Goal: Task Accomplishment & Management: Complete application form

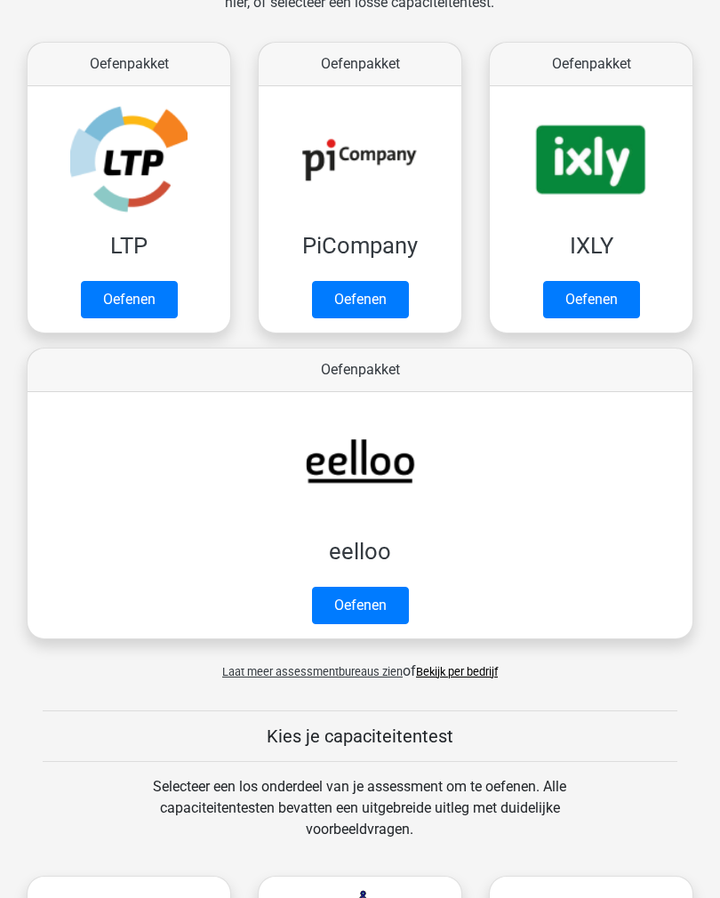
scroll to position [277, 0]
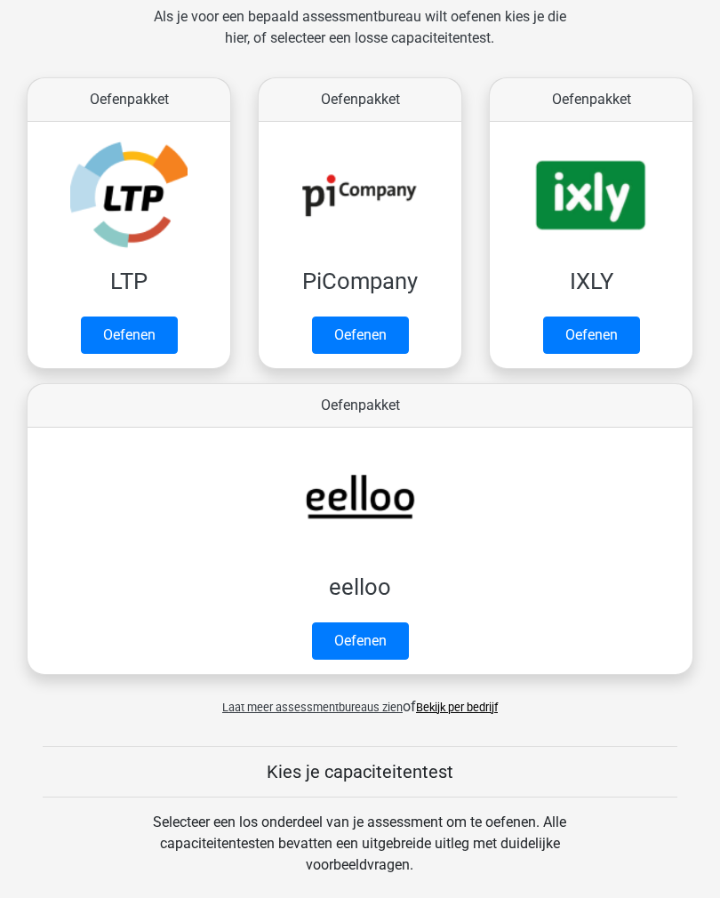
click at [144, 336] on link "Oefenen" at bounding box center [129, 335] width 97 height 37
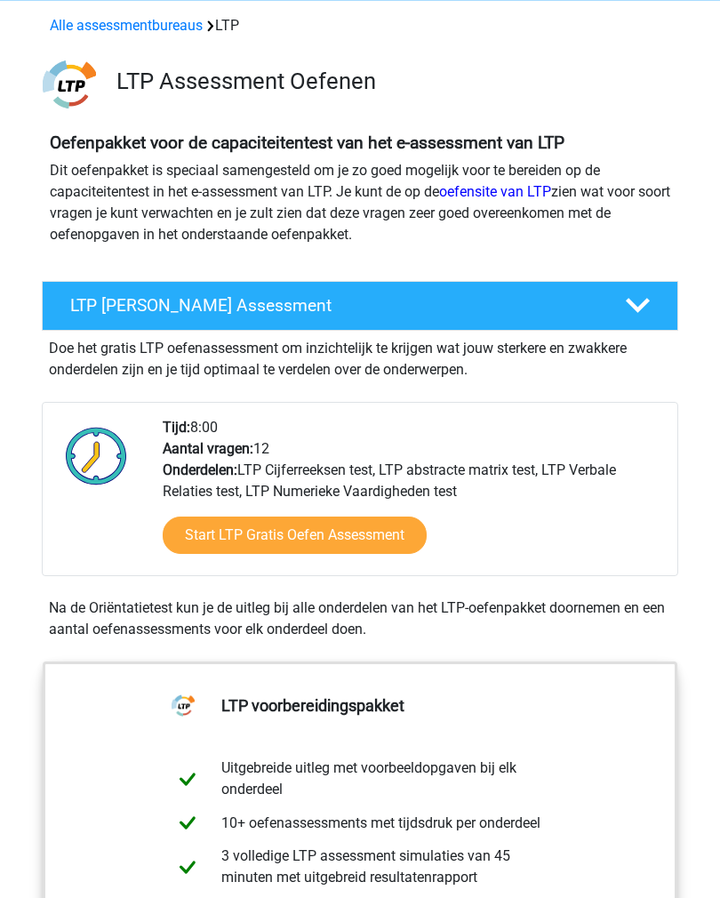
click at [332, 537] on link "Start LTP Gratis Oefen Assessment" at bounding box center [295, 536] width 264 height 37
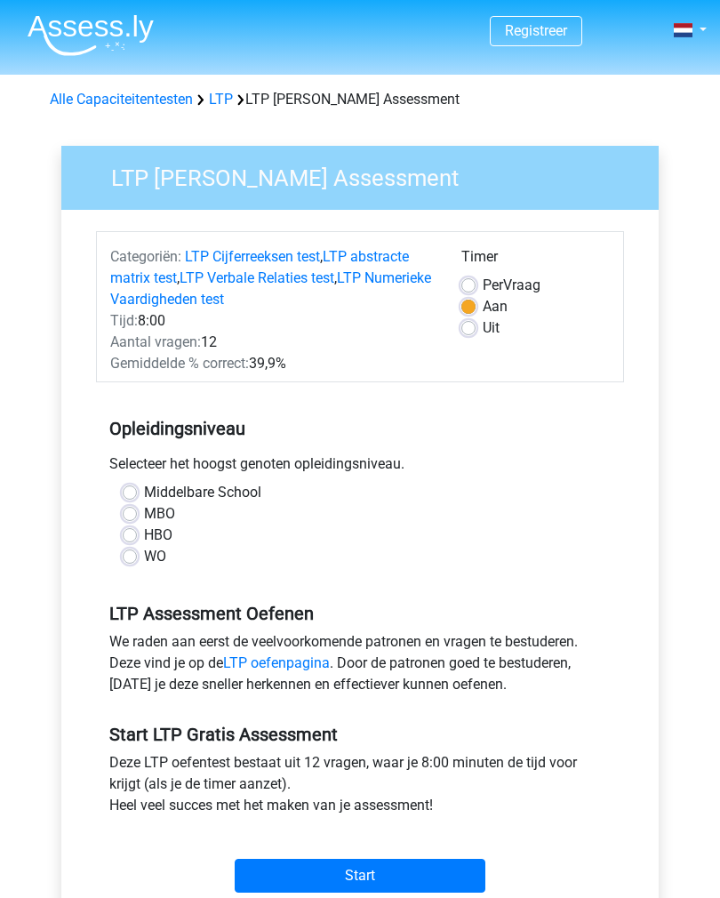
click at [144, 530] on label "HBO" at bounding box center [158, 535] width 28 height 21
click at [133, 530] on input "HBO" at bounding box center [130, 534] width 14 height 18
radio input "true"
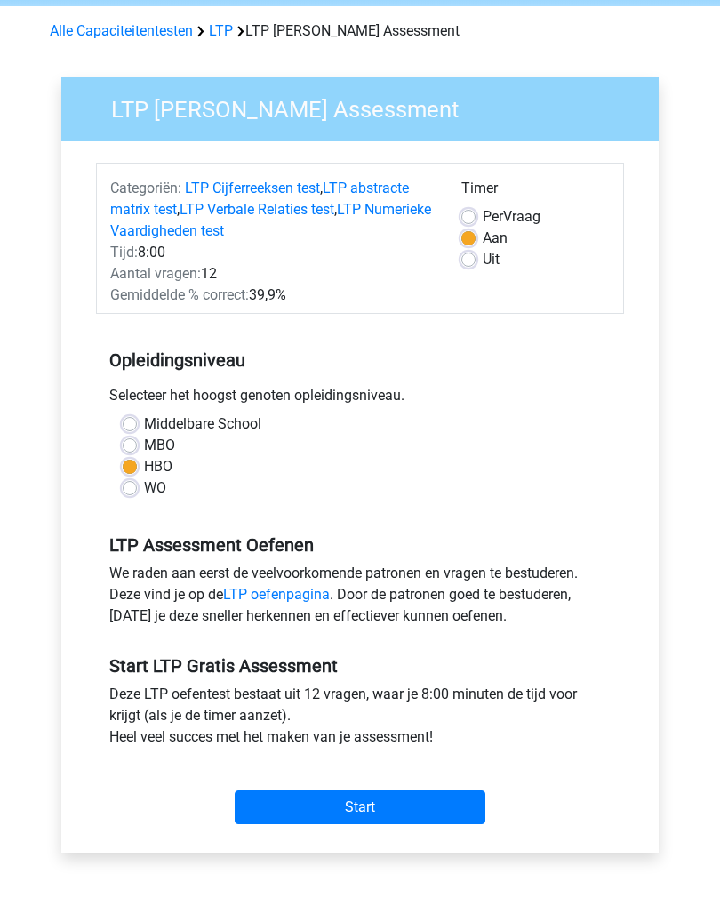
scroll to position [88, 0]
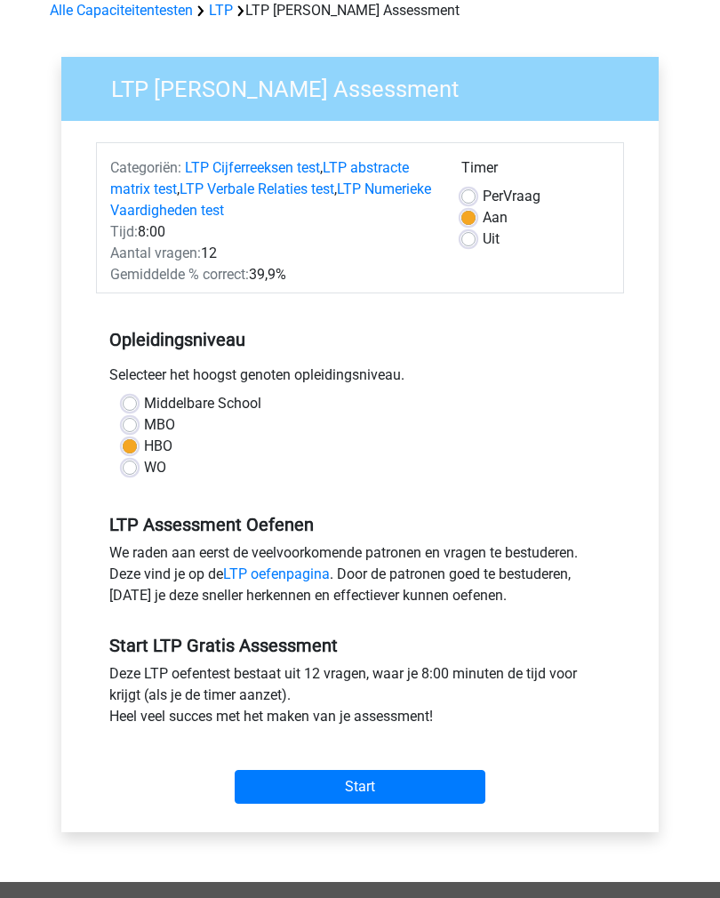
click at [384, 788] on input "Start" at bounding box center [360, 788] width 251 height 34
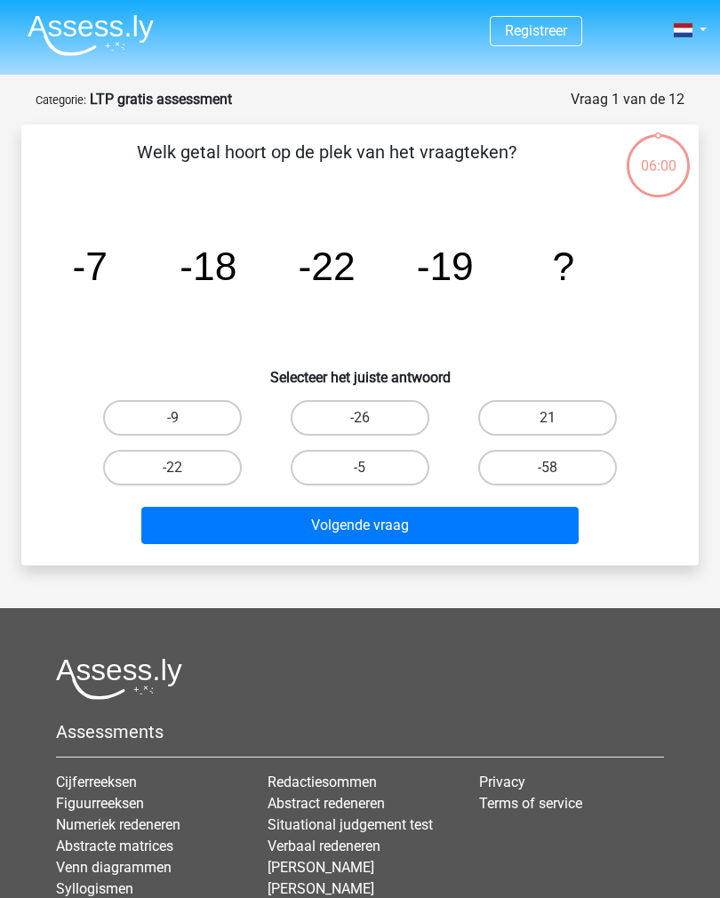
click at [164, 416] on label "-9" at bounding box center [172, 418] width 139 height 36
click at [173, 418] on input "-9" at bounding box center [179, 424] width 12 height 12
radio input "true"
click at [295, 514] on button "Volgende vraag" at bounding box center [360, 525] width 438 height 37
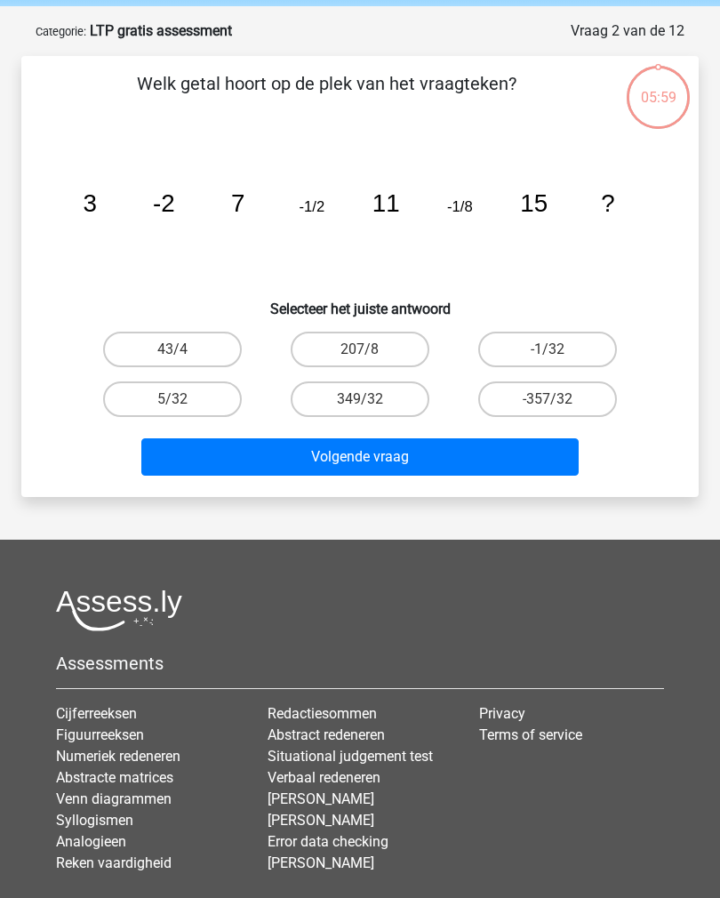
scroll to position [89, 0]
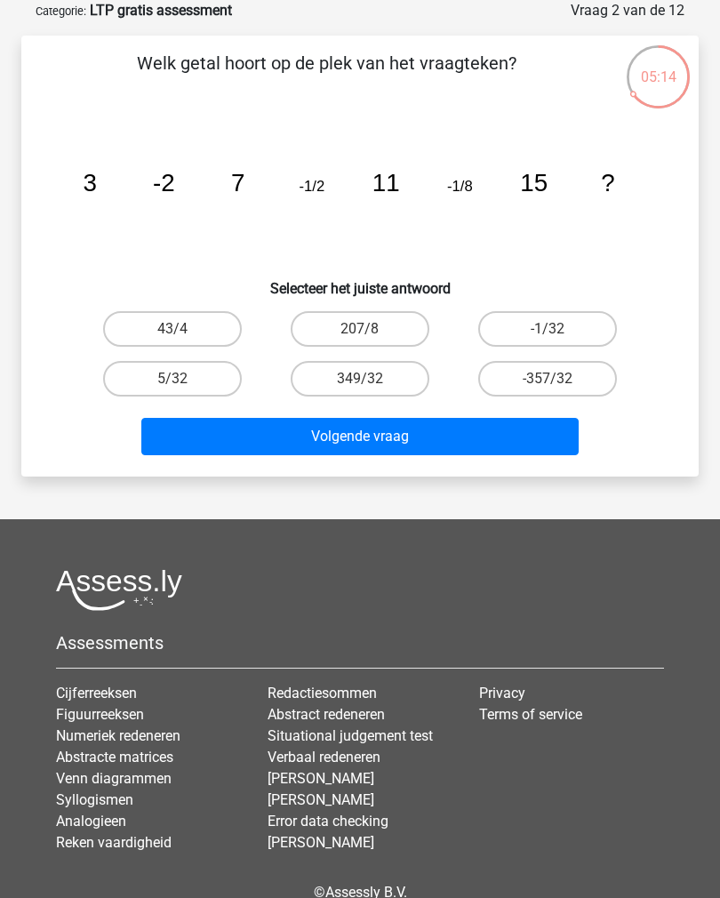
click at [556, 344] on label "-1/32" at bounding box center [547, 329] width 139 height 36
click at [556, 341] on input "-1/32" at bounding box center [554, 335] width 12 height 12
radio input "true"
click at [459, 438] on button "Volgende vraag" at bounding box center [360, 436] width 438 height 37
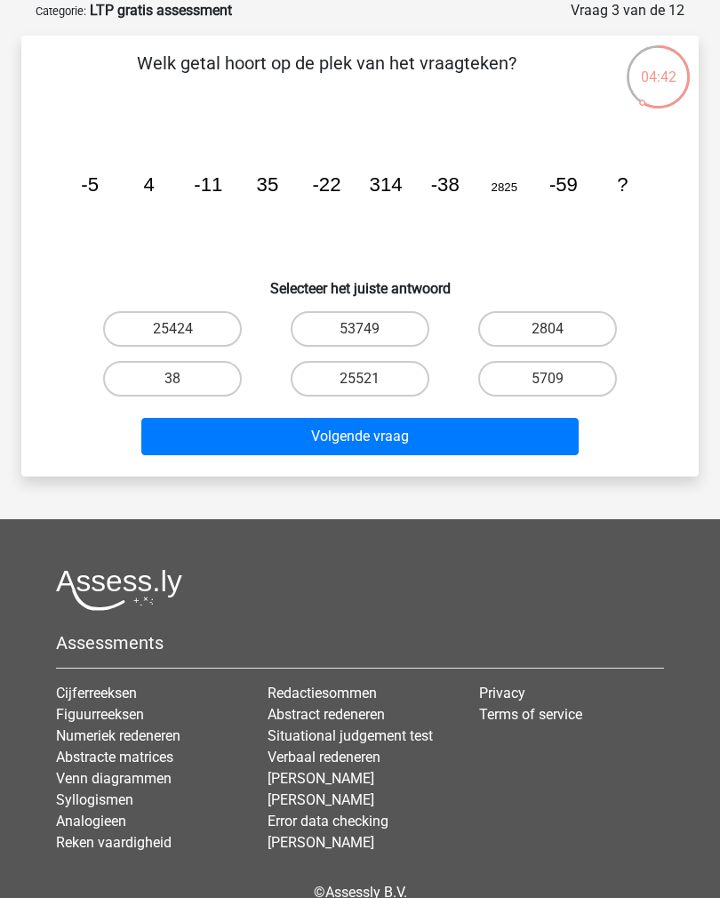
click at [342, 330] on label "53749" at bounding box center [360, 329] width 139 height 36
click at [360, 330] on input "53749" at bounding box center [366, 335] width 12 height 12
radio input "true"
click at [312, 442] on button "Volgende vraag" at bounding box center [360, 436] width 438 height 37
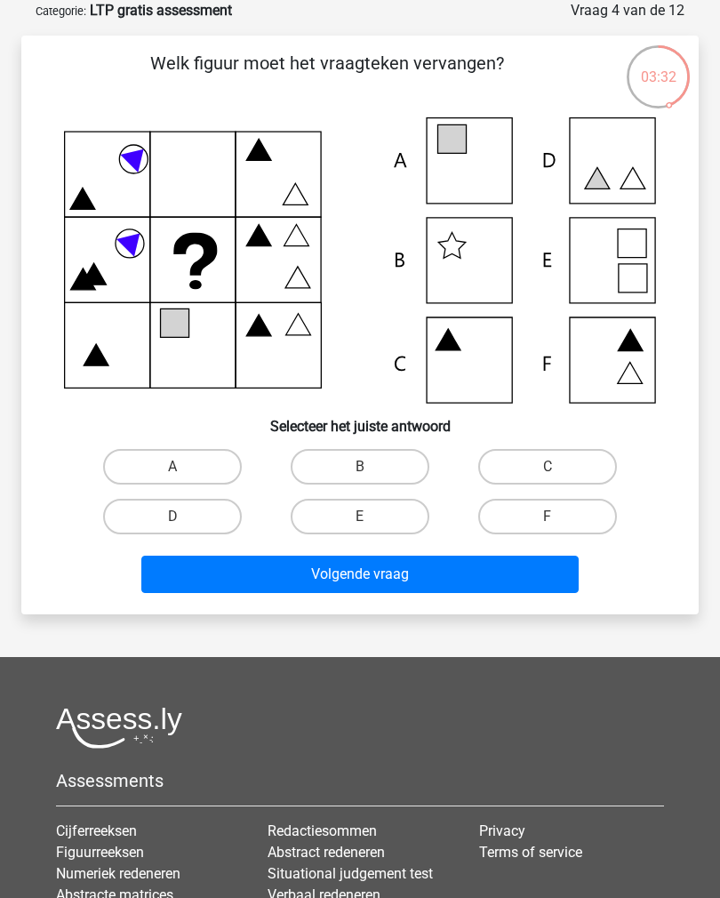
click at [518, 463] on label "C" at bounding box center [547, 467] width 139 height 36
click at [548, 467] on input "C" at bounding box center [554, 473] width 12 height 12
radio input "true"
click at [309, 574] on button "Volgende vraag" at bounding box center [360, 574] width 438 height 37
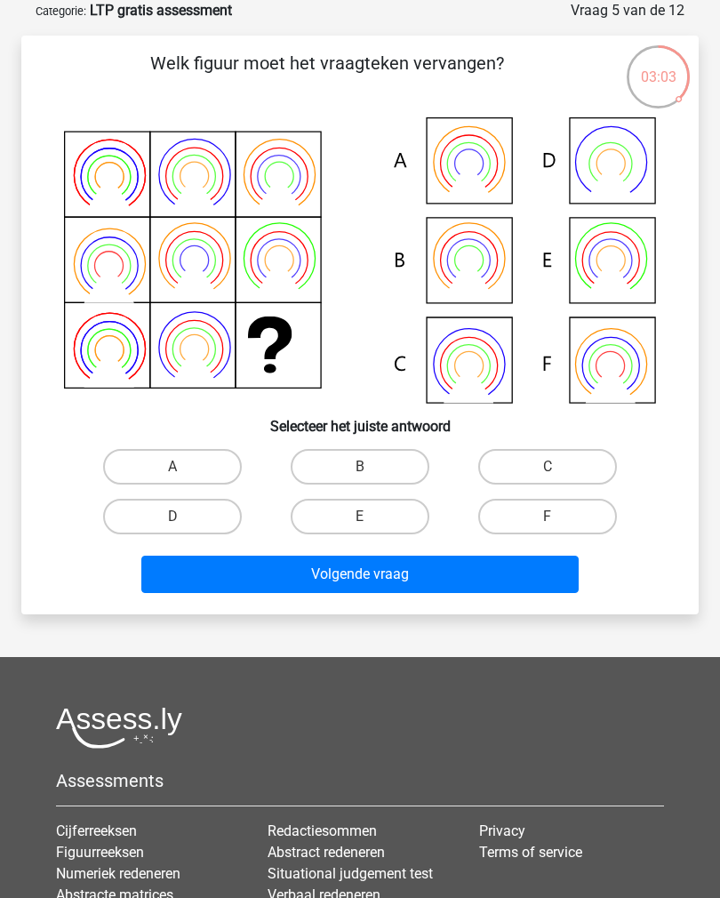
click at [333, 508] on label "E" at bounding box center [360, 517] width 139 height 36
click at [360, 517] on input "E" at bounding box center [366, 523] width 12 height 12
radio input "true"
click at [308, 575] on button "Volgende vraag" at bounding box center [360, 574] width 438 height 37
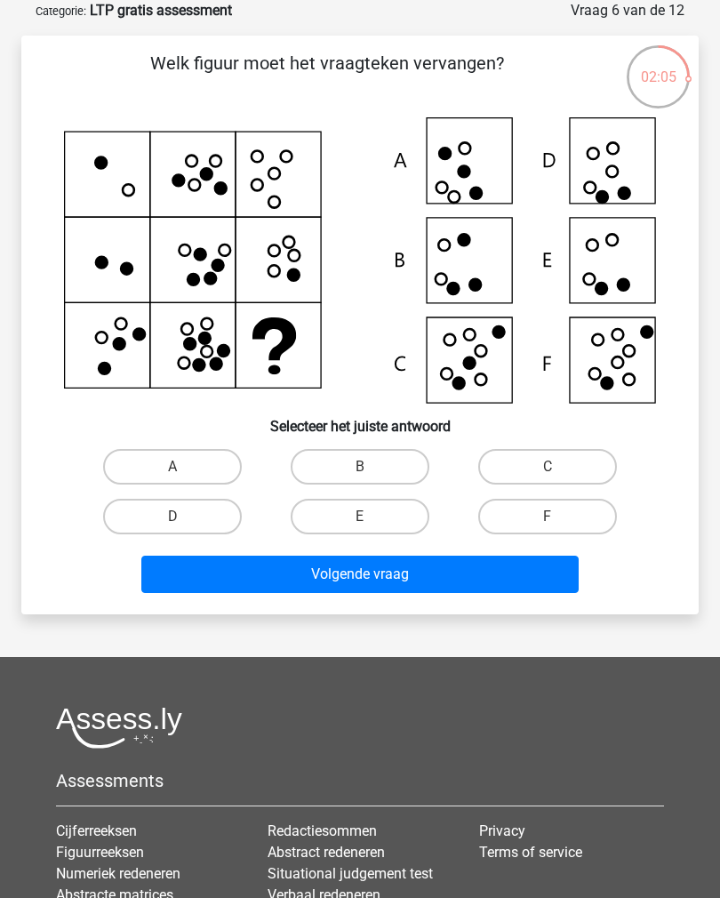
click at [327, 515] on label "E" at bounding box center [360, 517] width 139 height 36
click at [360, 517] on input "E" at bounding box center [366, 523] width 12 height 12
radio input "true"
click at [325, 577] on button "Volgende vraag" at bounding box center [360, 574] width 438 height 37
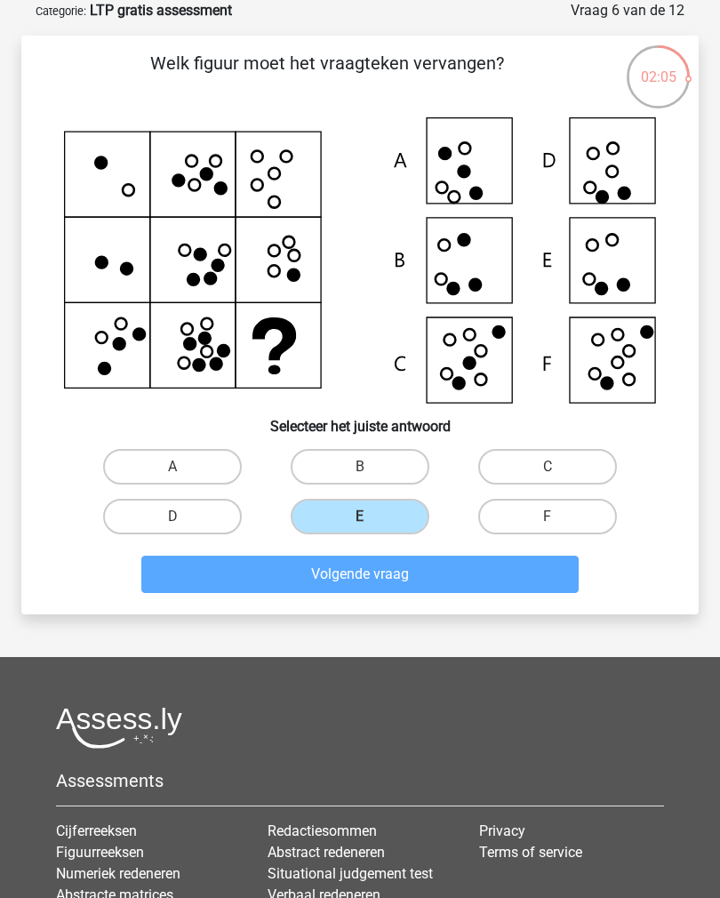
scroll to position [81, 0]
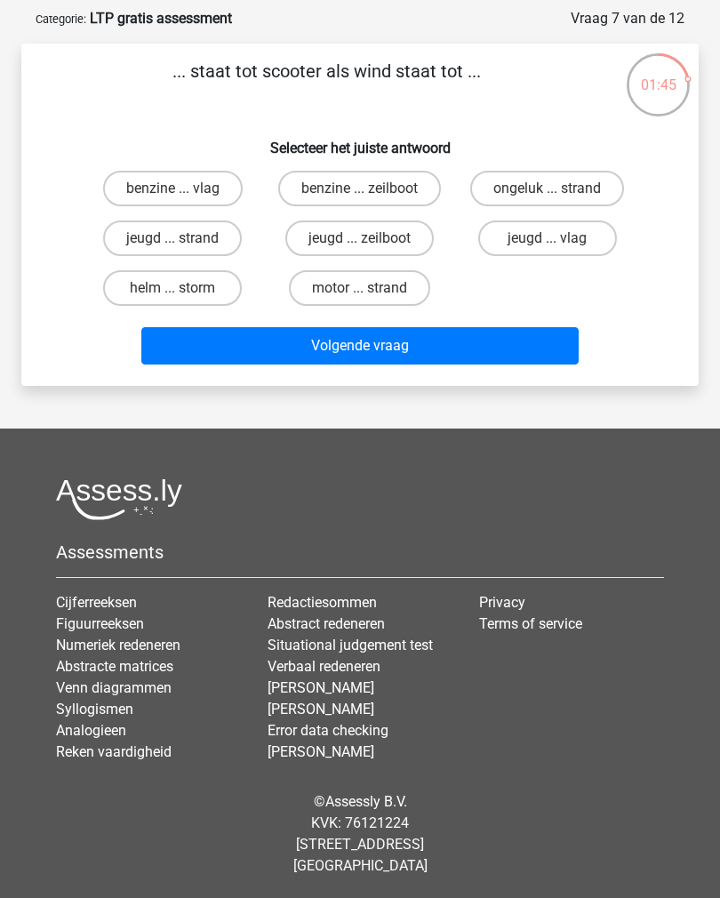
click at [124, 189] on label "benzine ... vlag" at bounding box center [173, 189] width 140 height 36
click at [173, 189] on input "benzine ... vlag" at bounding box center [179, 195] width 12 height 12
radio input "true"
click at [246, 356] on button "Volgende vraag" at bounding box center [360, 345] width 438 height 37
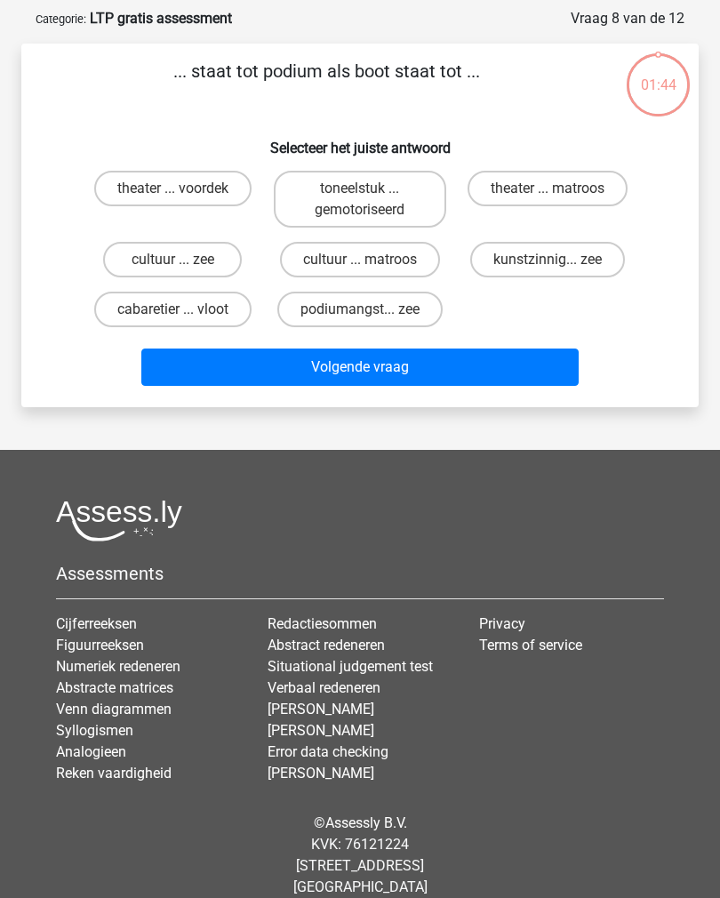
scroll to position [89, 0]
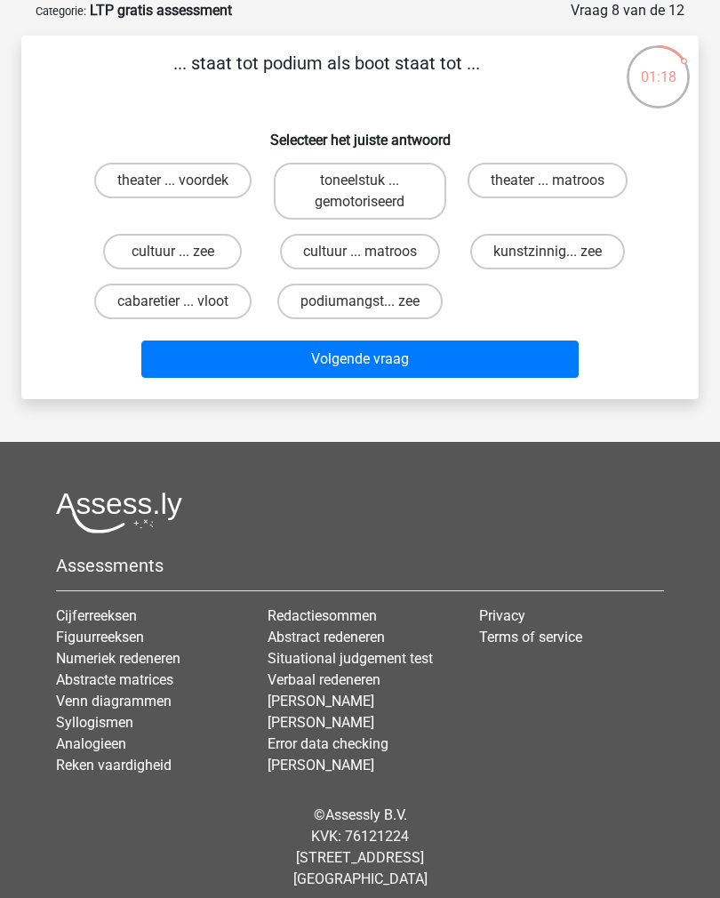
click at [531, 189] on label "theater ... matroos" at bounding box center [548, 181] width 160 height 36
click at [548, 189] on input "theater ... matroos" at bounding box center [554, 187] width 12 height 12
radio input "true"
click at [372, 352] on button "Volgende vraag" at bounding box center [360, 359] width 438 height 37
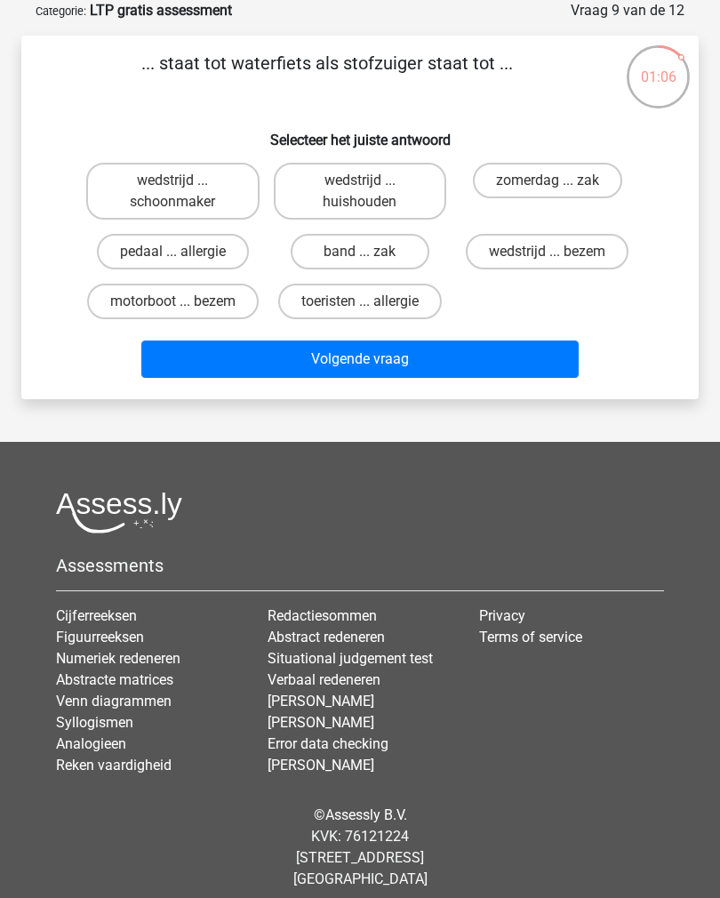
click at [132, 319] on label "motorboot ... bezem" at bounding box center [173, 302] width 172 height 36
click at [173, 313] on input "motorboot ... bezem" at bounding box center [179, 307] width 12 height 12
radio input "true"
click at [248, 378] on button "Volgende vraag" at bounding box center [360, 359] width 438 height 37
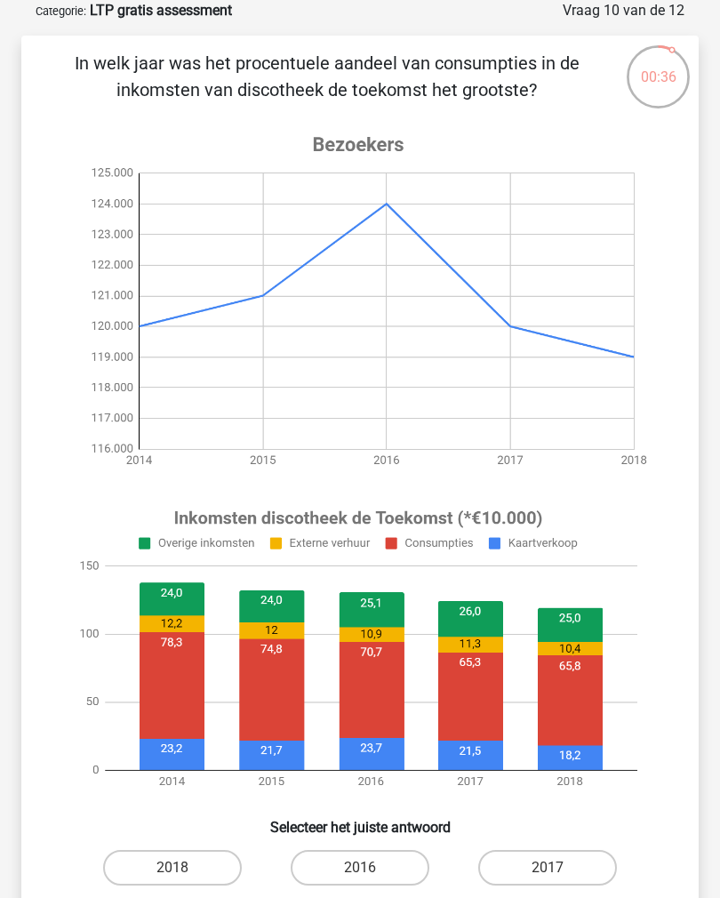
click at [178, 880] on input "2018" at bounding box center [179, 874] width 12 height 12
radio input "true"
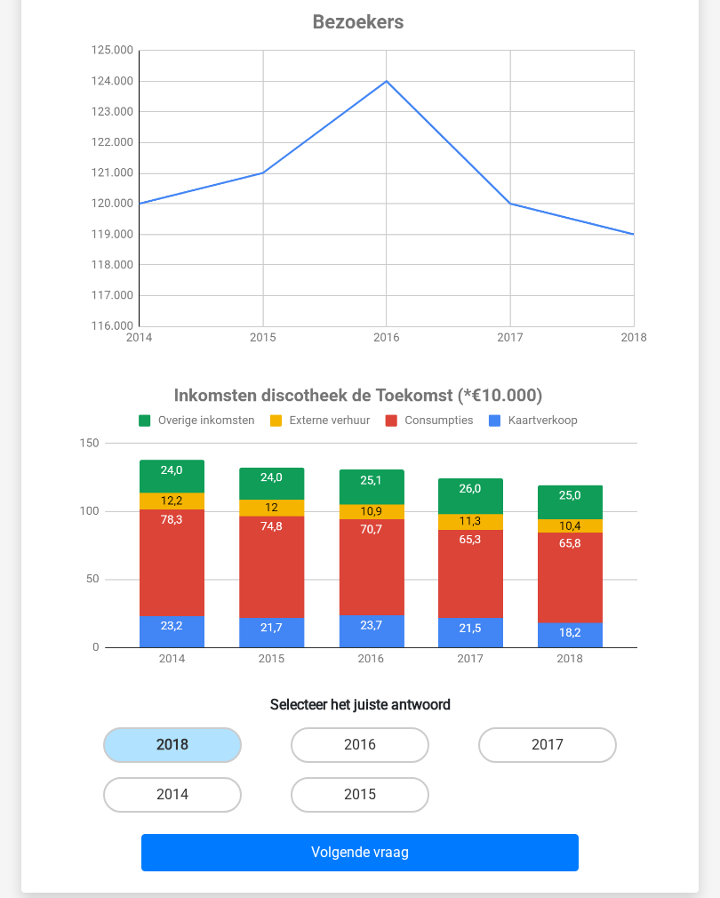
scroll to position [224, 0]
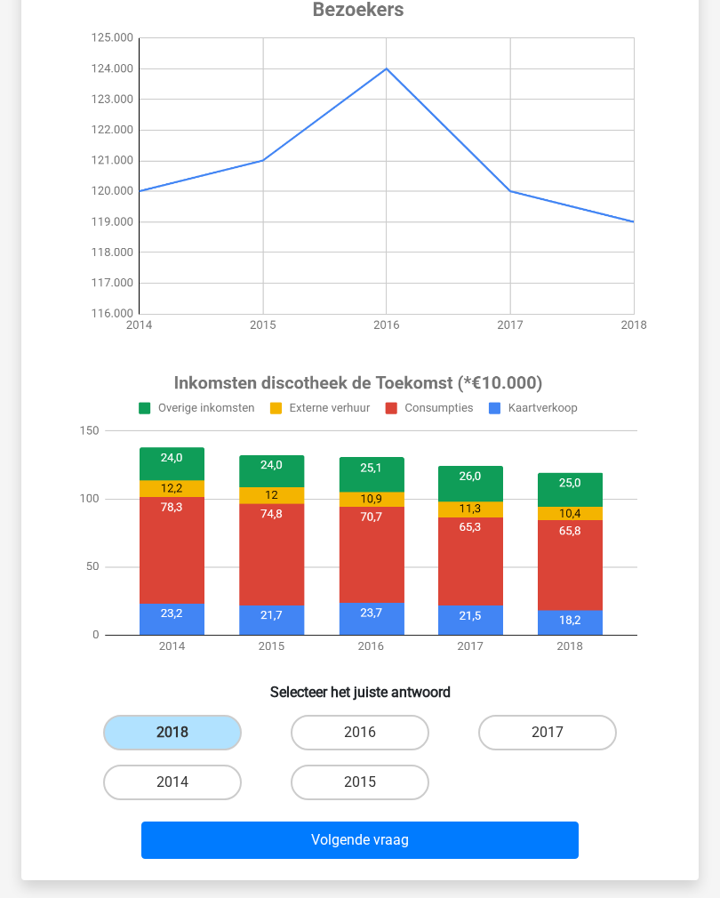
click at [326, 844] on button "Volgende vraag" at bounding box center [360, 840] width 438 height 37
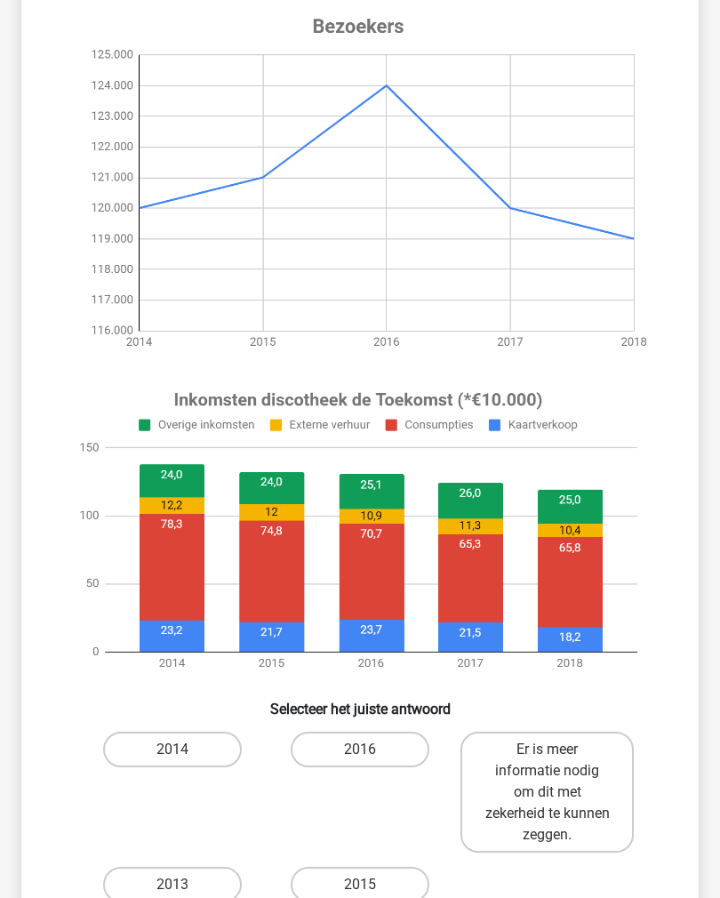
scroll to position [256, 0]
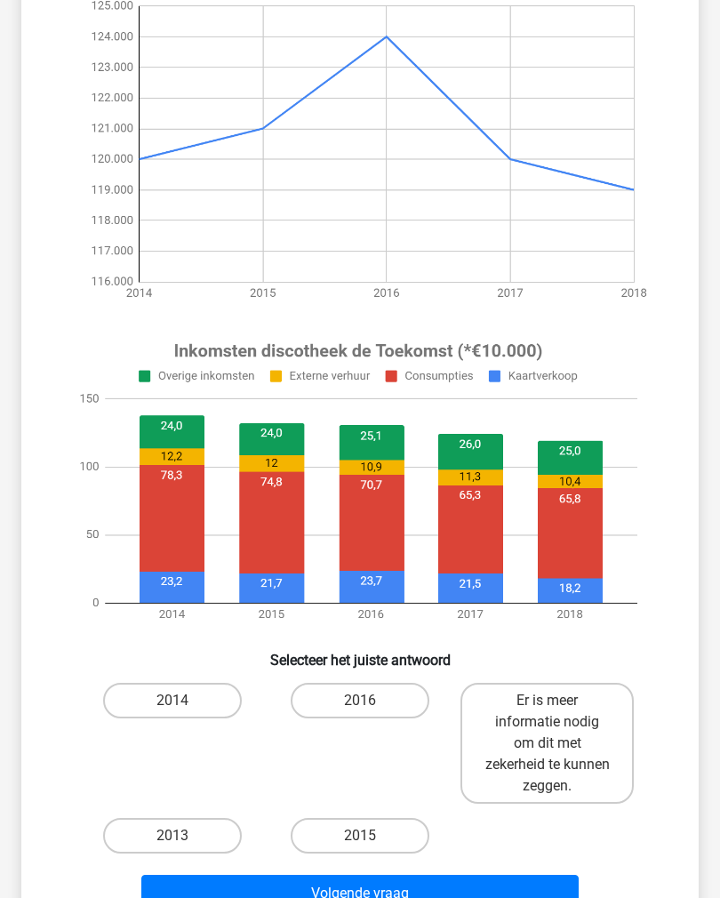
click at [340, 695] on label "2016" at bounding box center [360, 701] width 139 height 36
click at [360, 701] on input "2016" at bounding box center [366, 707] width 12 height 12
radio input "true"
click at [293, 895] on button "Volgende vraag" at bounding box center [360, 893] width 438 height 37
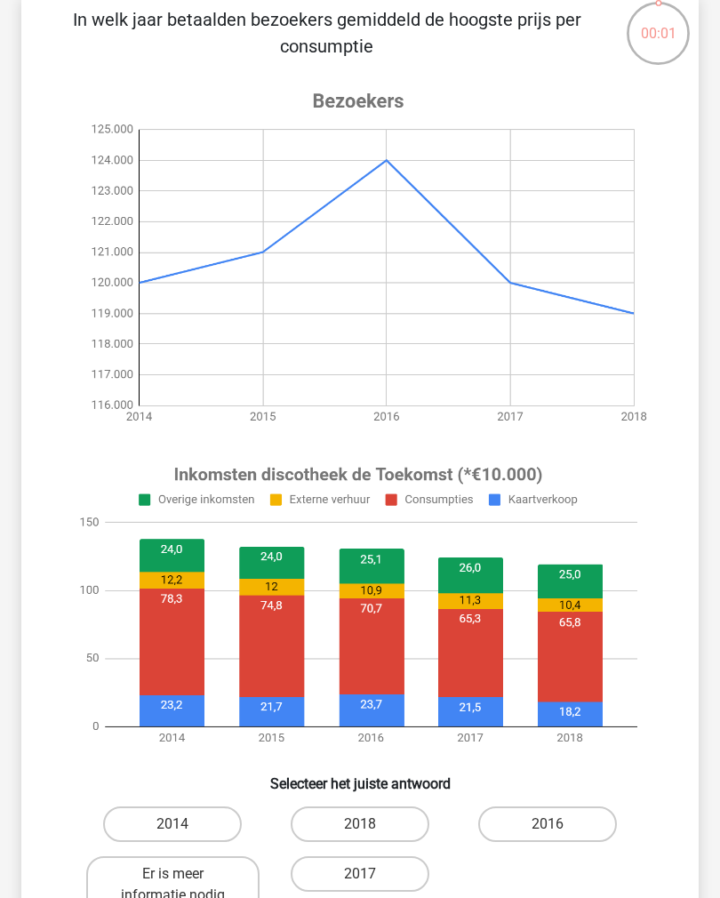
scroll to position [133, 0]
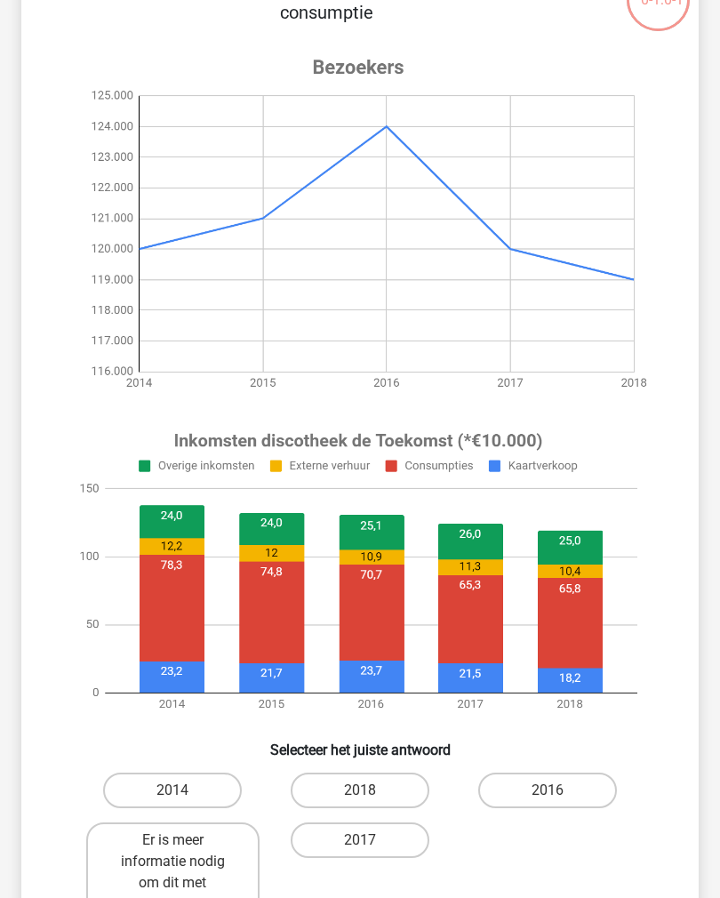
scroll to position [165, 0]
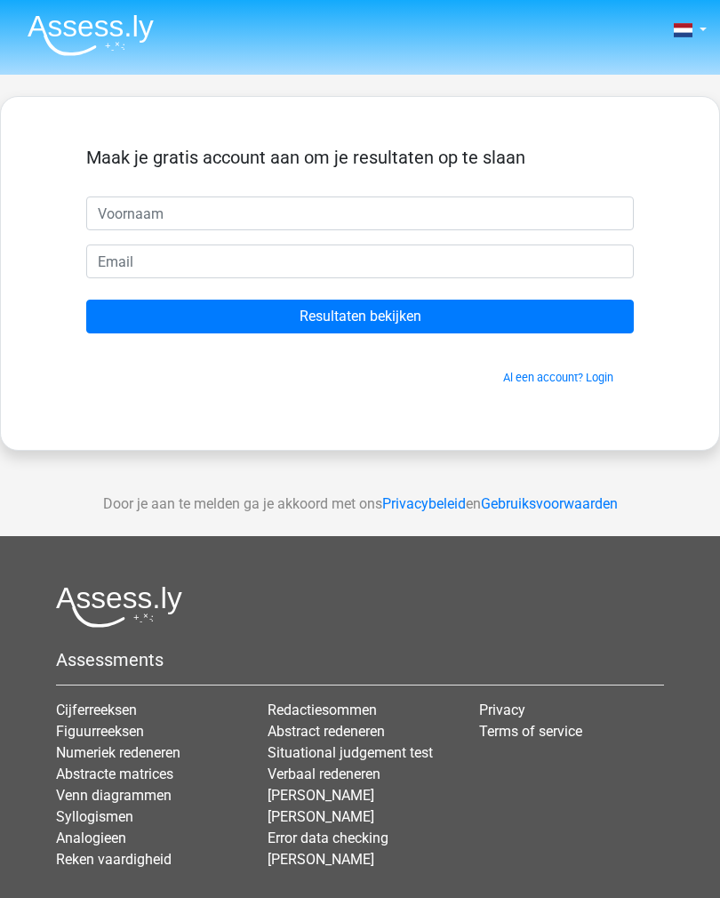
click at [109, 220] on input "text" at bounding box center [360, 214] width 548 height 34
type input "[PERSON_NAME]"
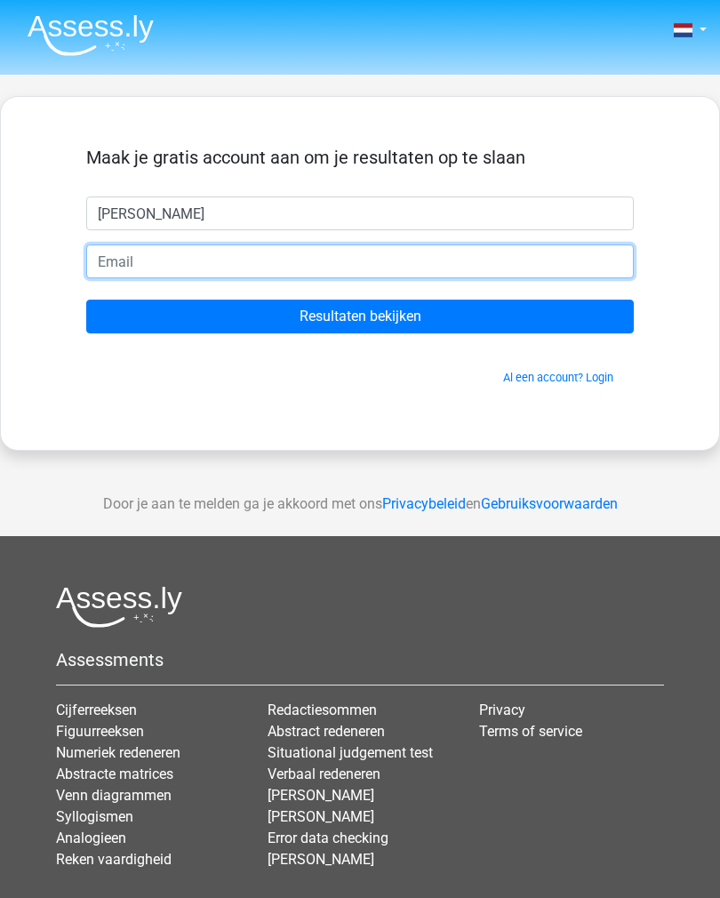
click at [112, 264] on input "email" at bounding box center [360, 262] width 548 height 34
type input "[EMAIL_ADDRESS][DOMAIN_NAME]"
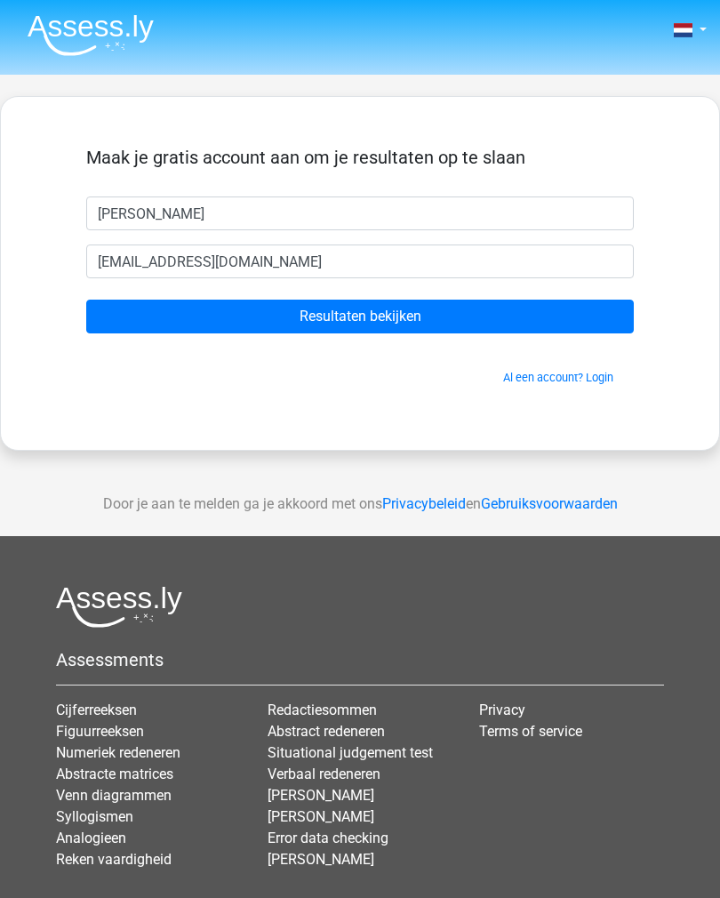
click at [337, 313] on input "Resultaten bekijken" at bounding box center [360, 317] width 548 height 34
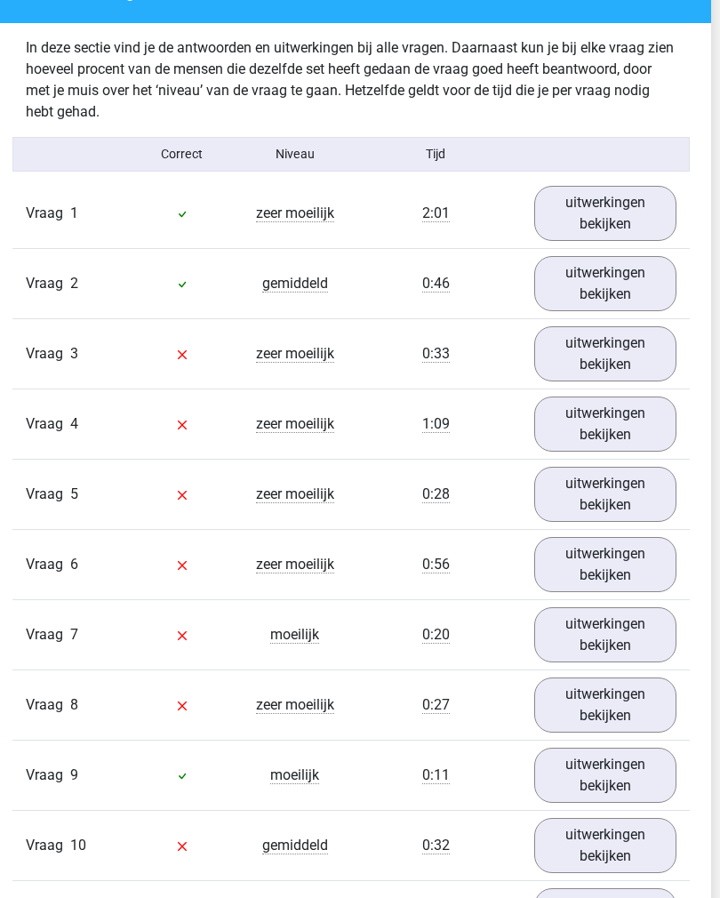
scroll to position [1889, 11]
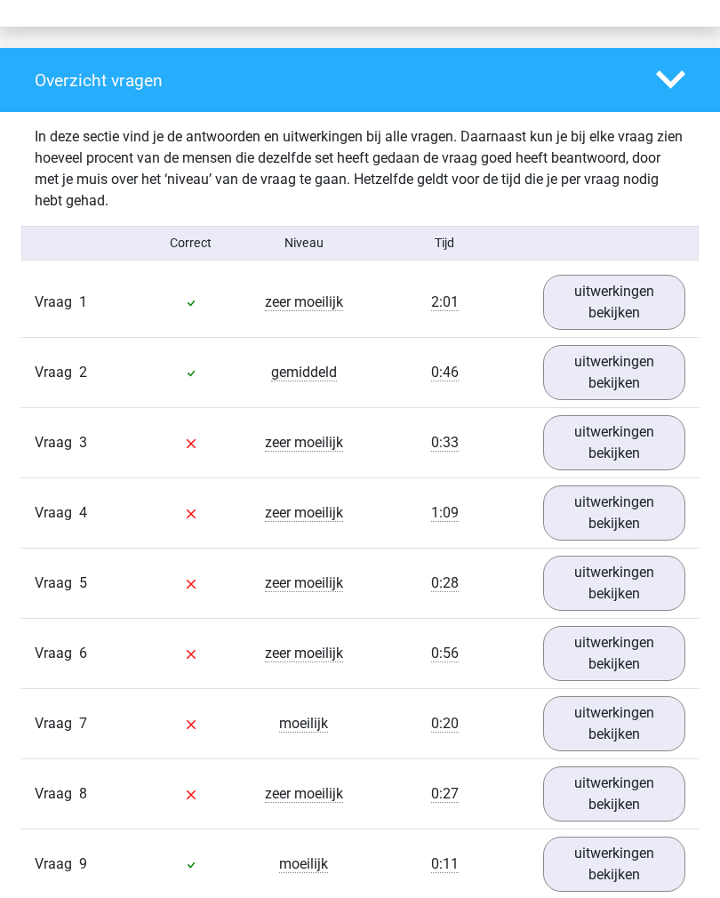
click at [599, 442] on link "uitwerkingen bekijken" at bounding box center [614, 443] width 143 height 55
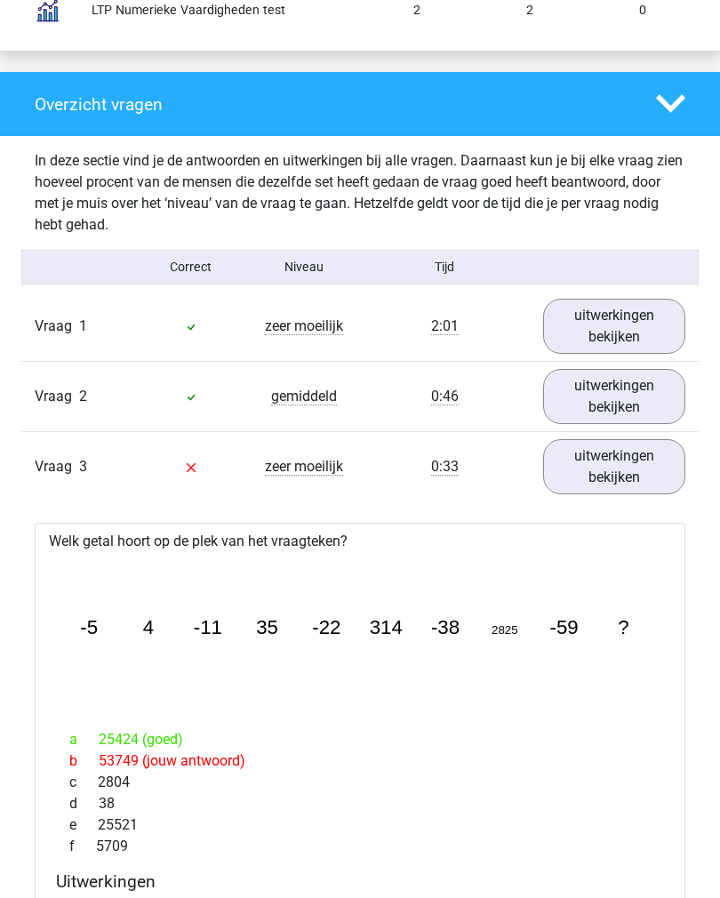
scroll to position [1793, 0]
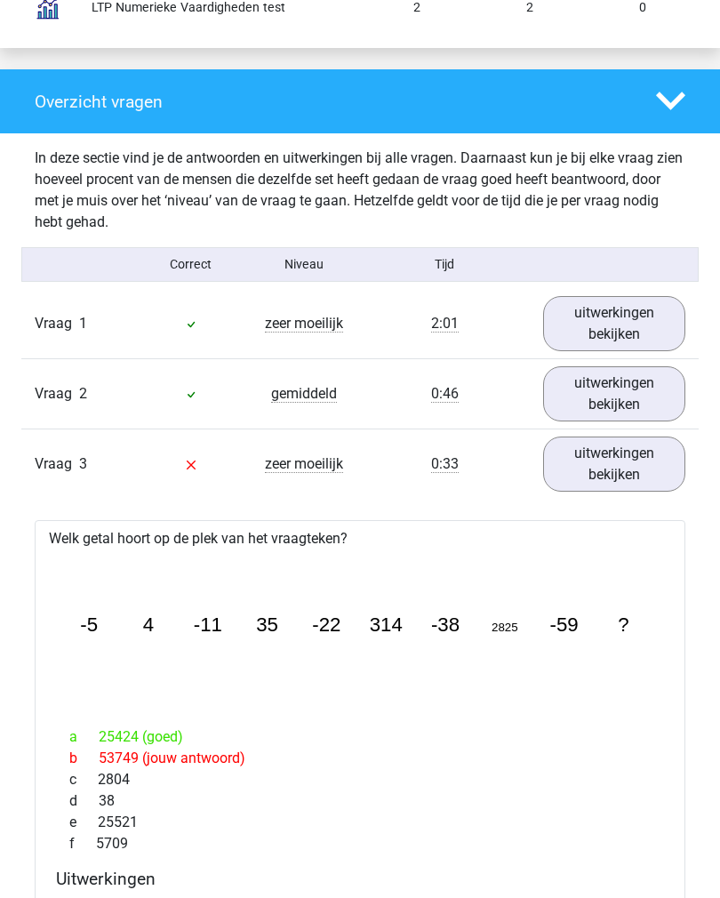
click at [662, 105] on icon at bounding box center [671, 102] width 30 height 30
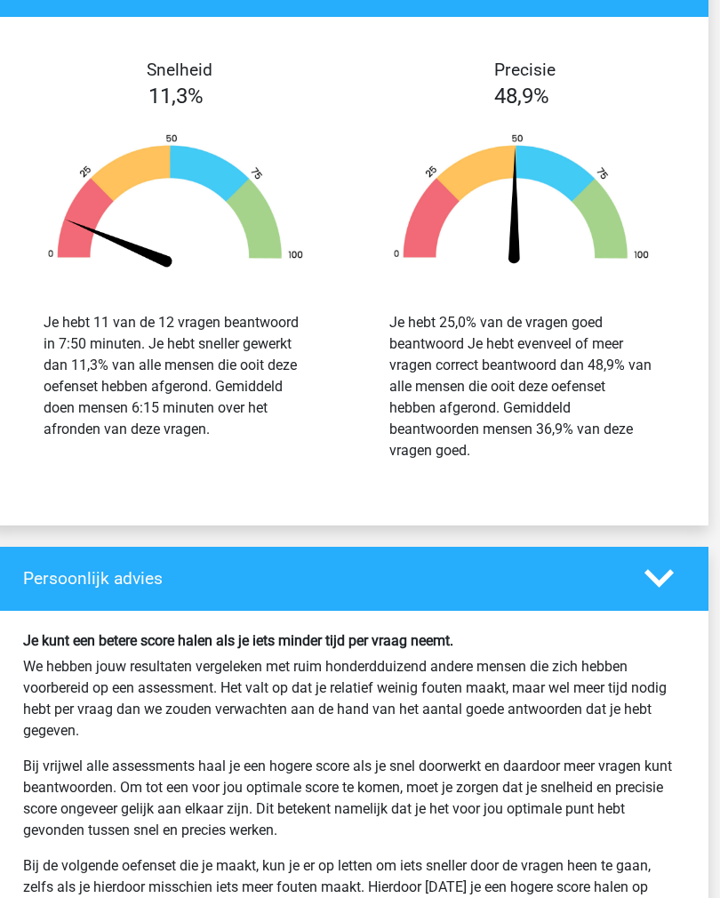
scroll to position [2003, 12]
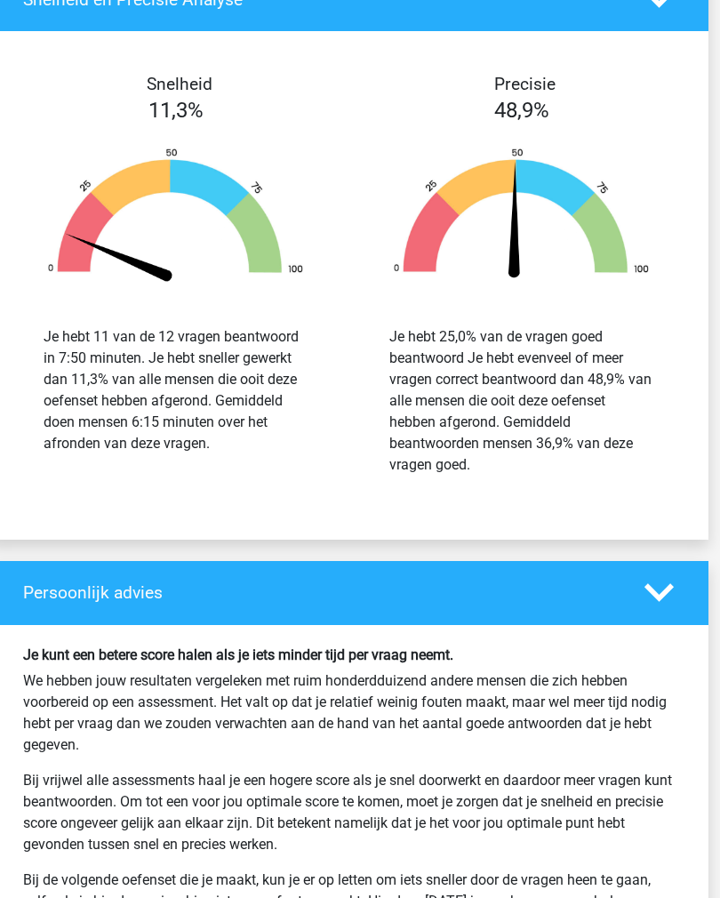
click at [660, 592] on icon at bounding box center [660, 593] width 30 height 30
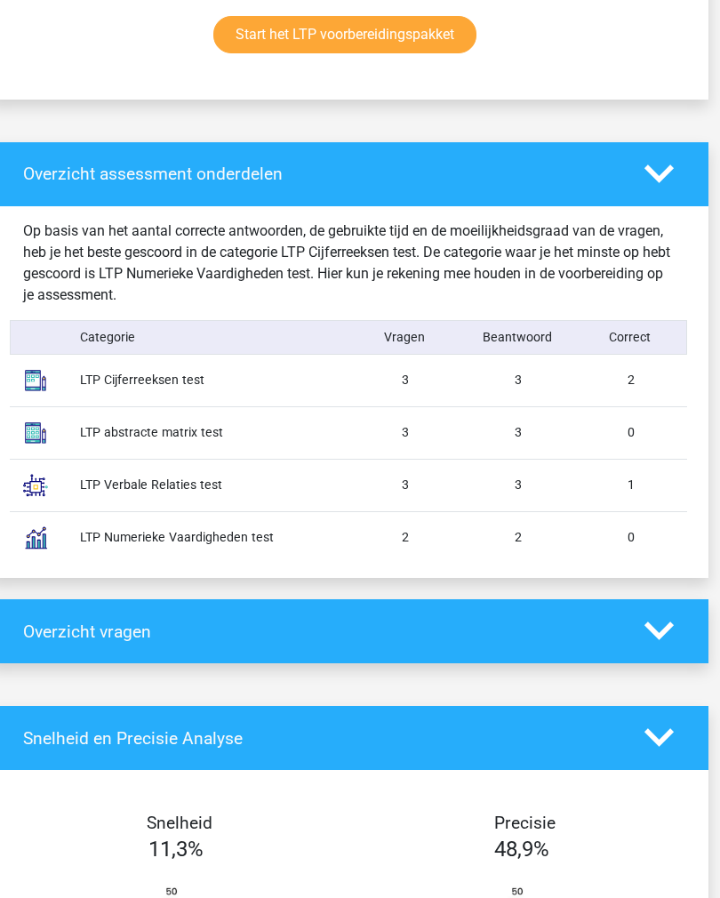
scroll to position [1207, 12]
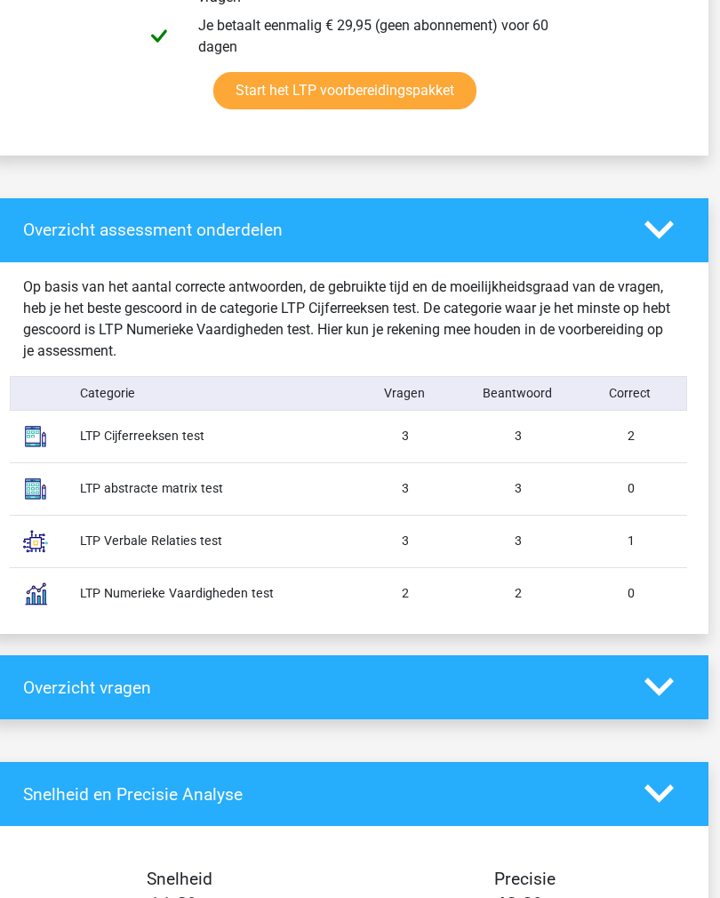
click at [655, 676] on icon at bounding box center [660, 688] width 30 height 30
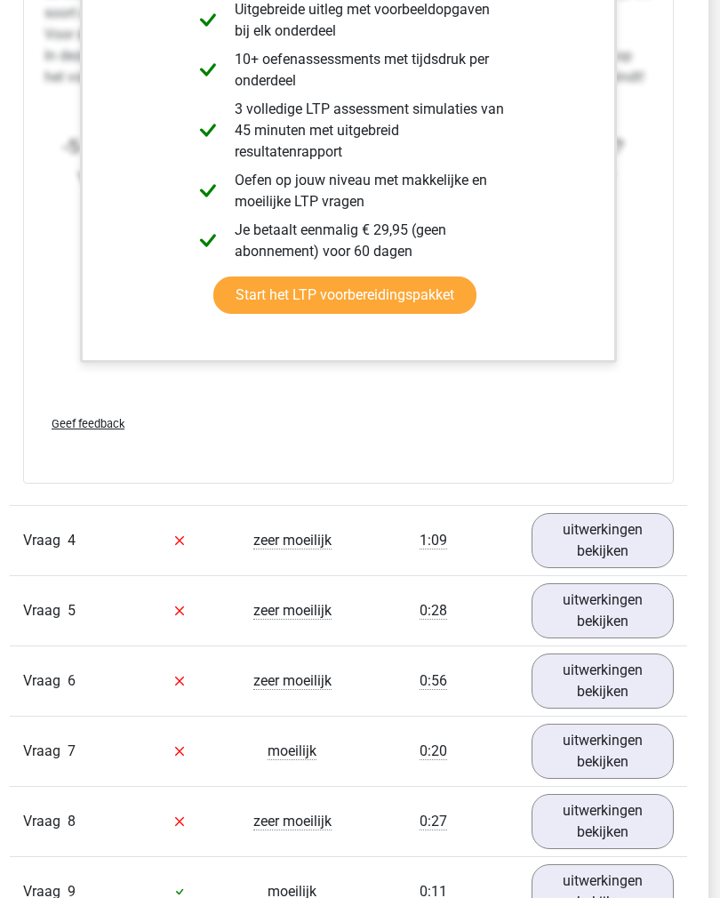
scroll to position [2823, 12]
click at [573, 543] on link "uitwerkingen bekijken" at bounding box center [603, 540] width 143 height 55
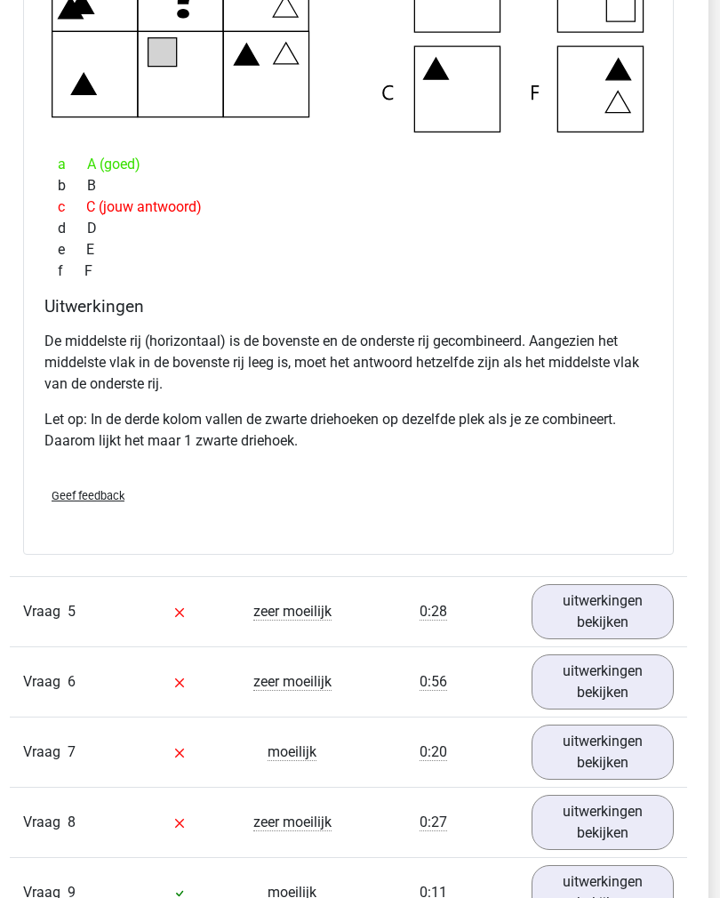
scroll to position [3641, 12]
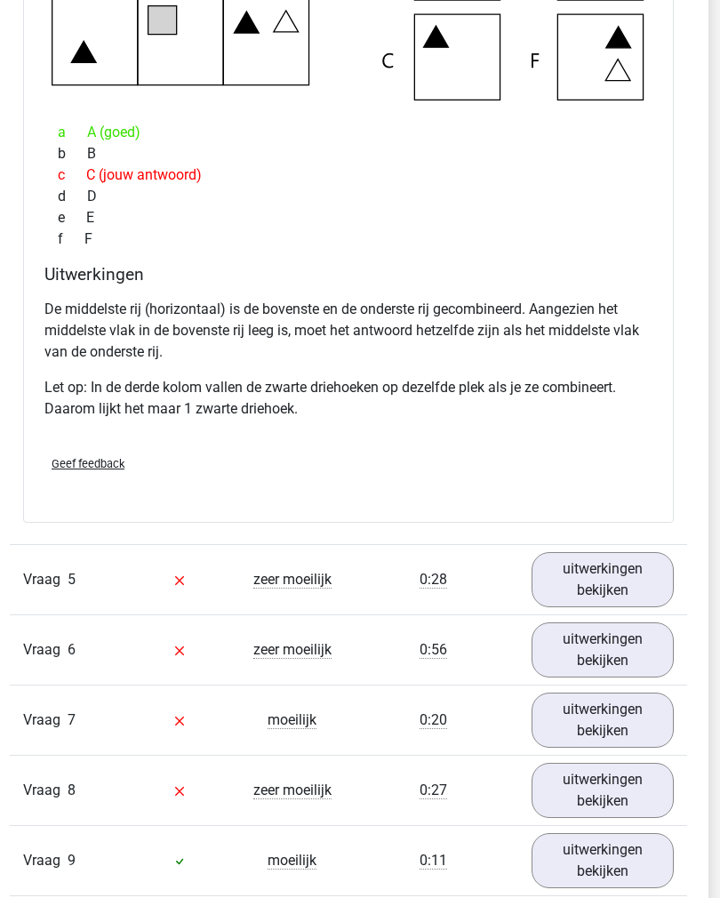
click at [579, 582] on link "uitwerkingen bekijken" at bounding box center [603, 580] width 143 height 55
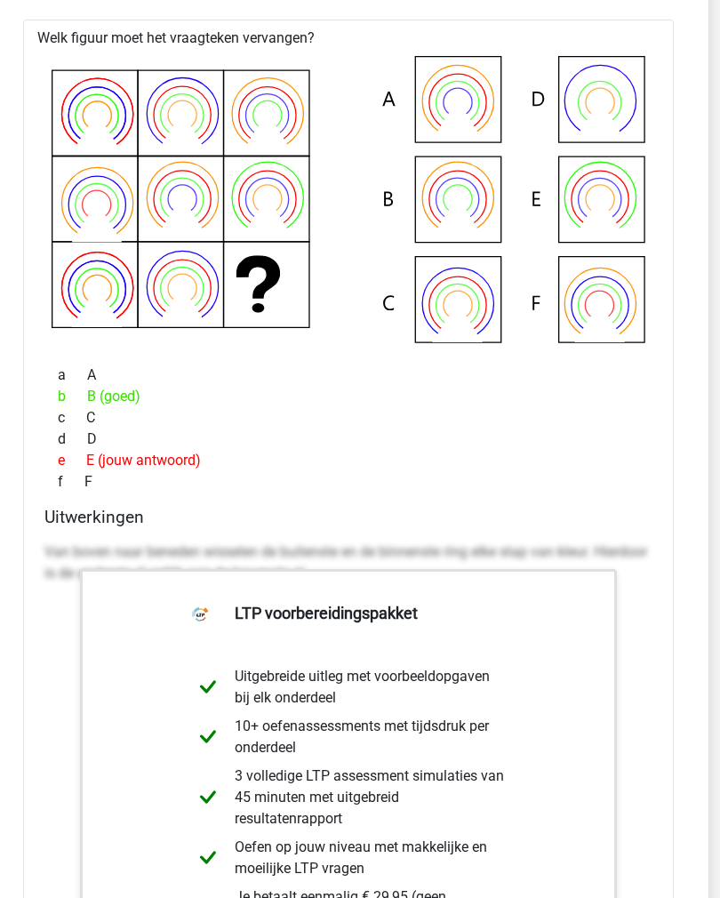
scroll to position [4266, 12]
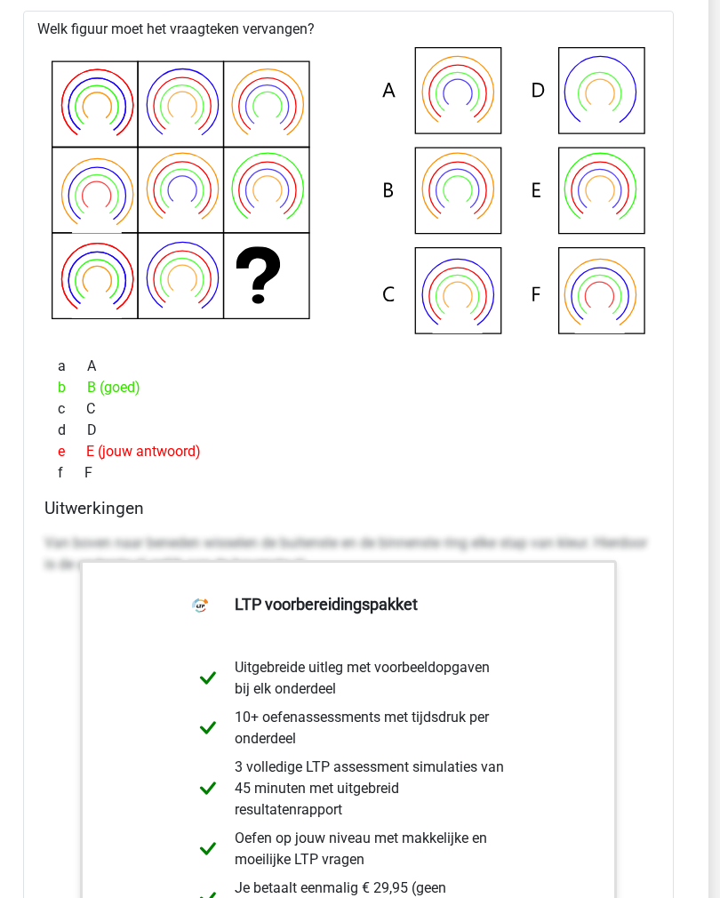
click at [217, 464] on div "f F" at bounding box center [348, 473] width 608 height 21
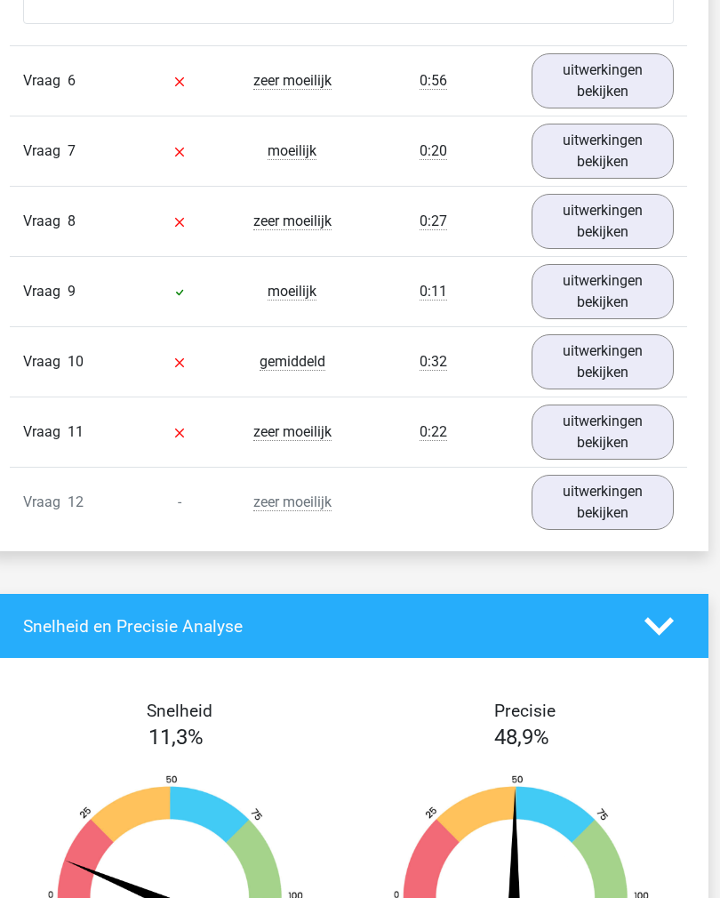
scroll to position [5384, 12]
click at [575, 427] on link "uitwerkingen bekijken" at bounding box center [603, 432] width 143 height 55
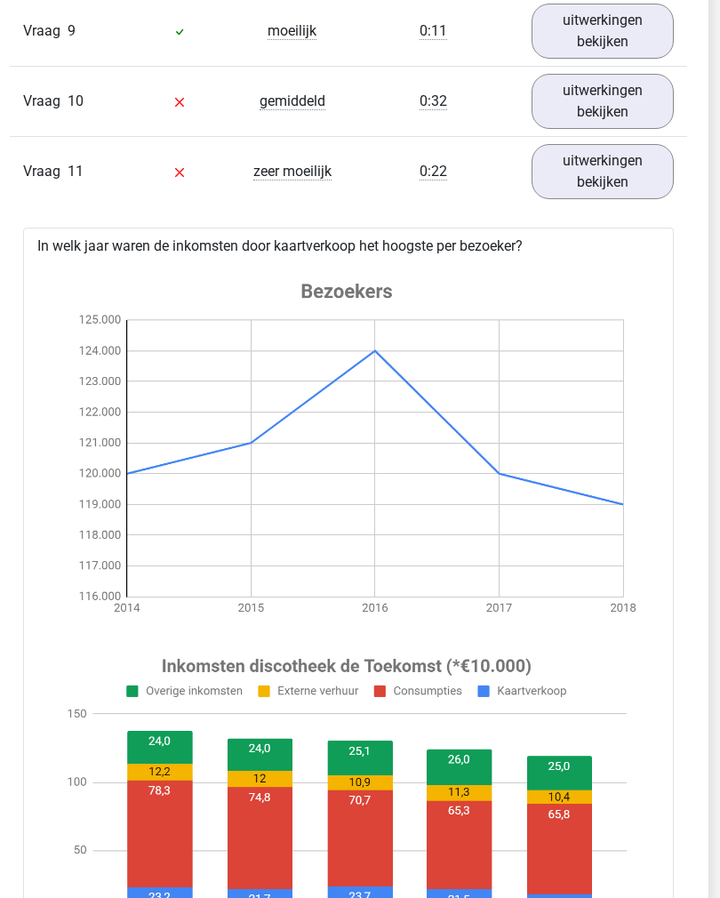
scroll to position [5642, 11]
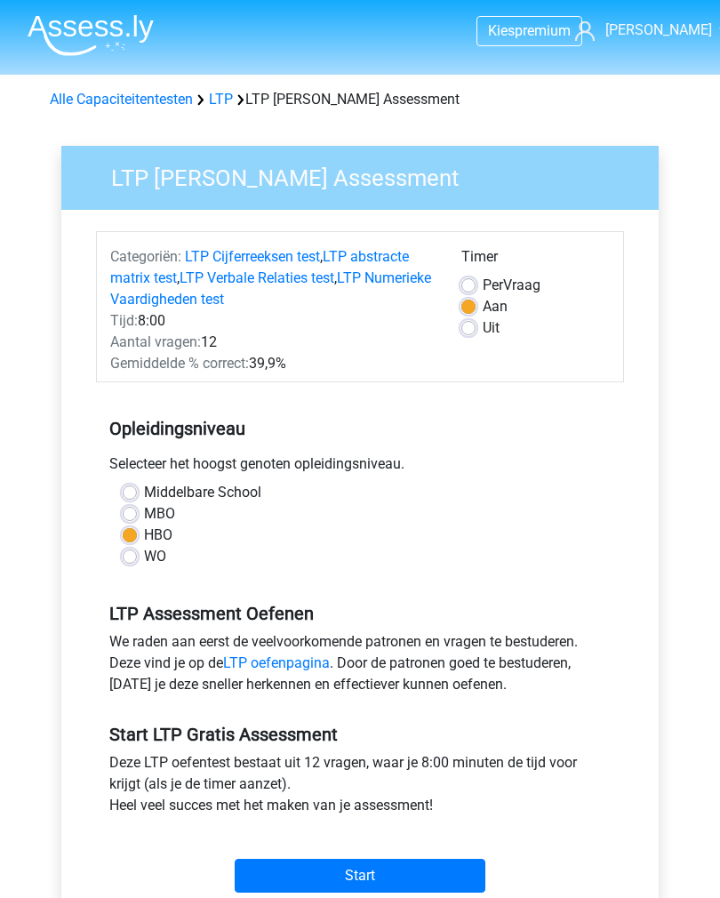
scroll to position [117, 0]
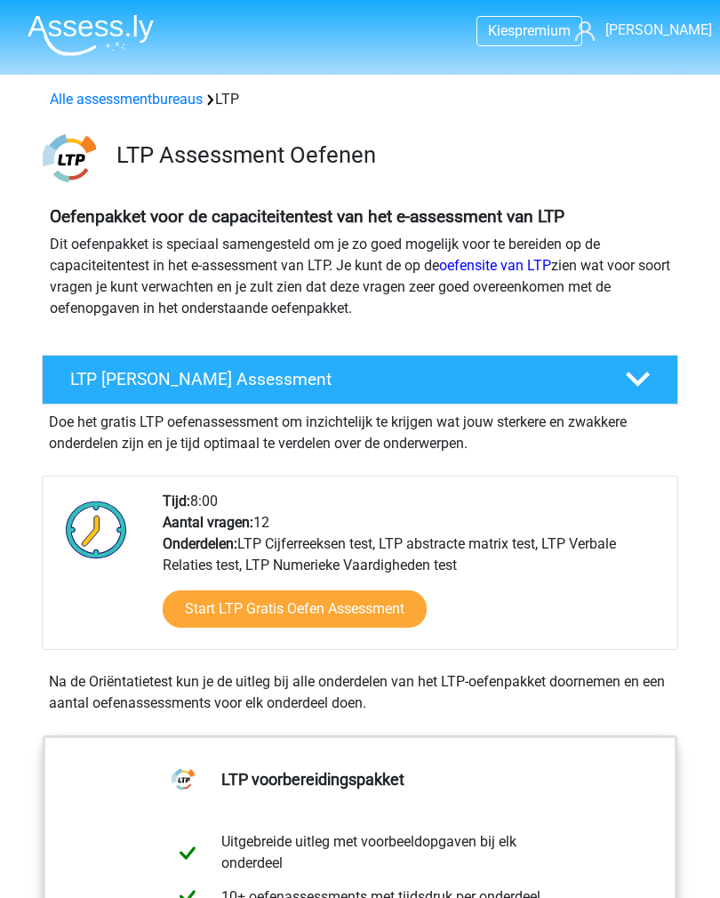
scroll to position [101, 0]
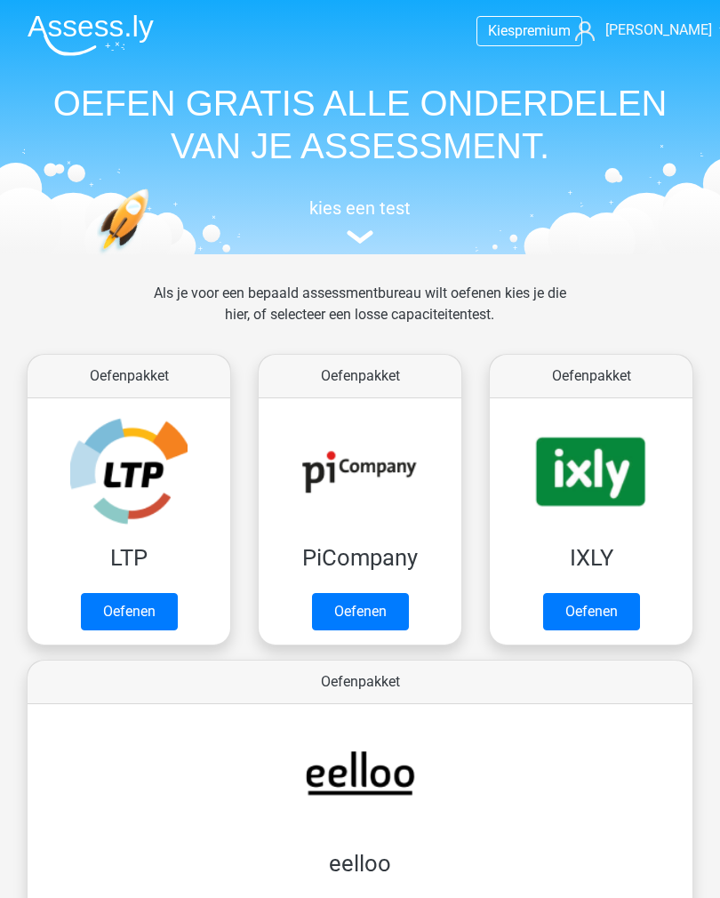
scroll to position [277, 0]
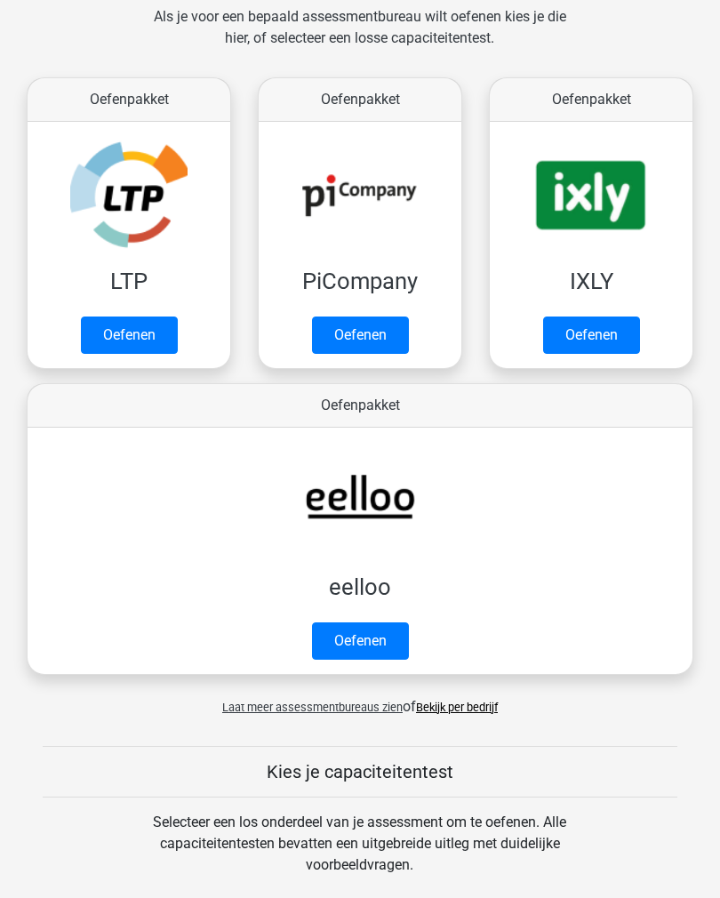
click at [345, 348] on link "Oefenen" at bounding box center [360, 335] width 97 height 37
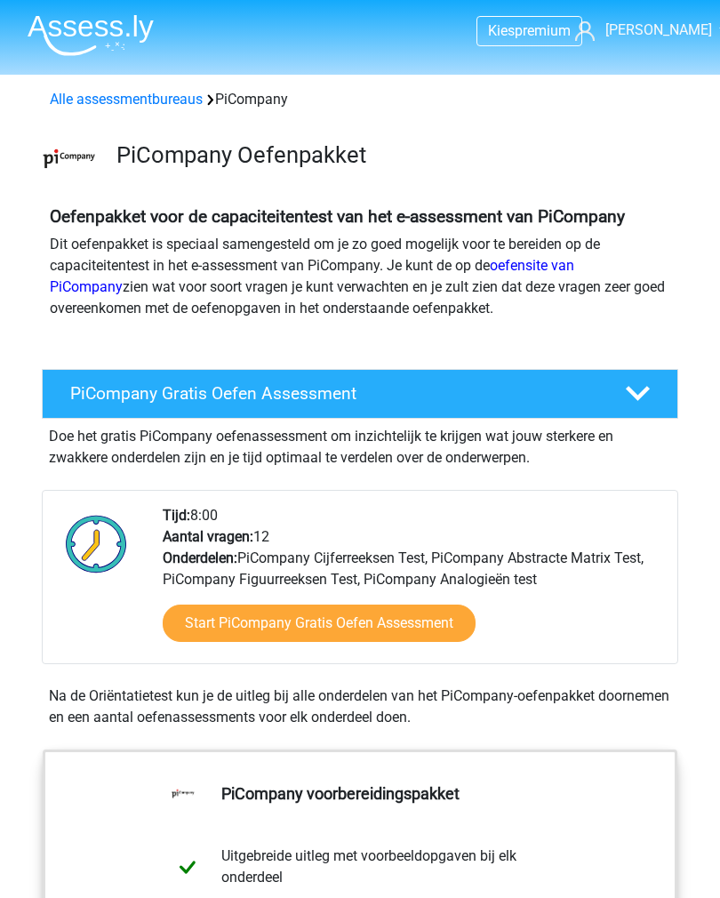
click at [249, 614] on link "Start PiCompany Gratis Oefen Assessment" at bounding box center [319, 623] width 313 height 37
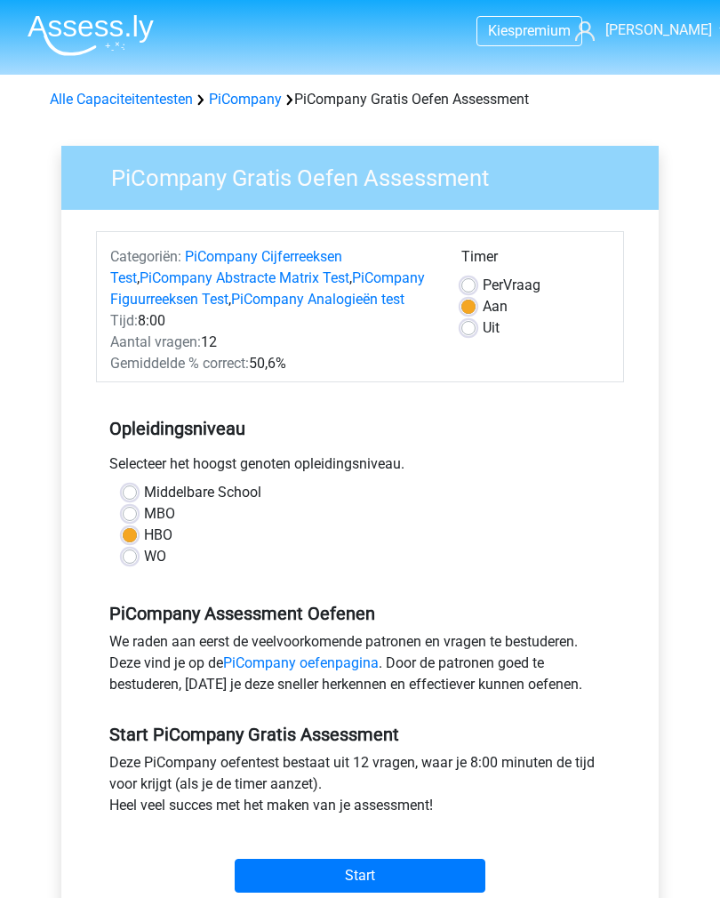
click at [144, 500] on label "Middelbare School" at bounding box center [202, 492] width 117 height 21
click at [135, 500] on input "Middelbare School" at bounding box center [130, 491] width 14 height 18
radio input "true"
click at [144, 518] on label "MBO" at bounding box center [159, 513] width 31 height 21
click at [134, 518] on input "MBO" at bounding box center [130, 512] width 14 height 18
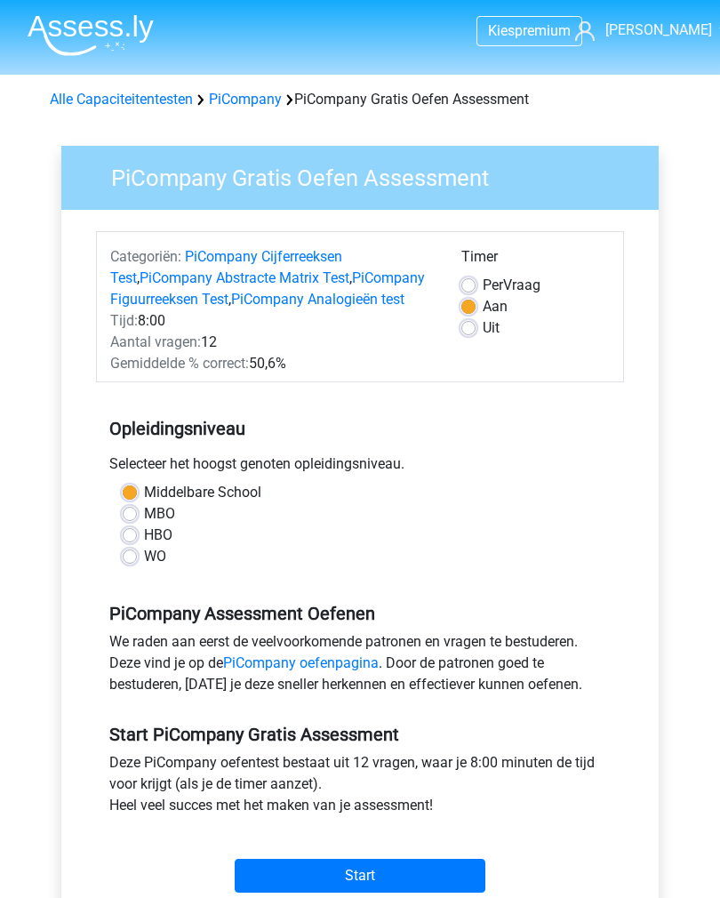
radio input "true"
click at [299, 886] on input "Start" at bounding box center [360, 876] width 251 height 34
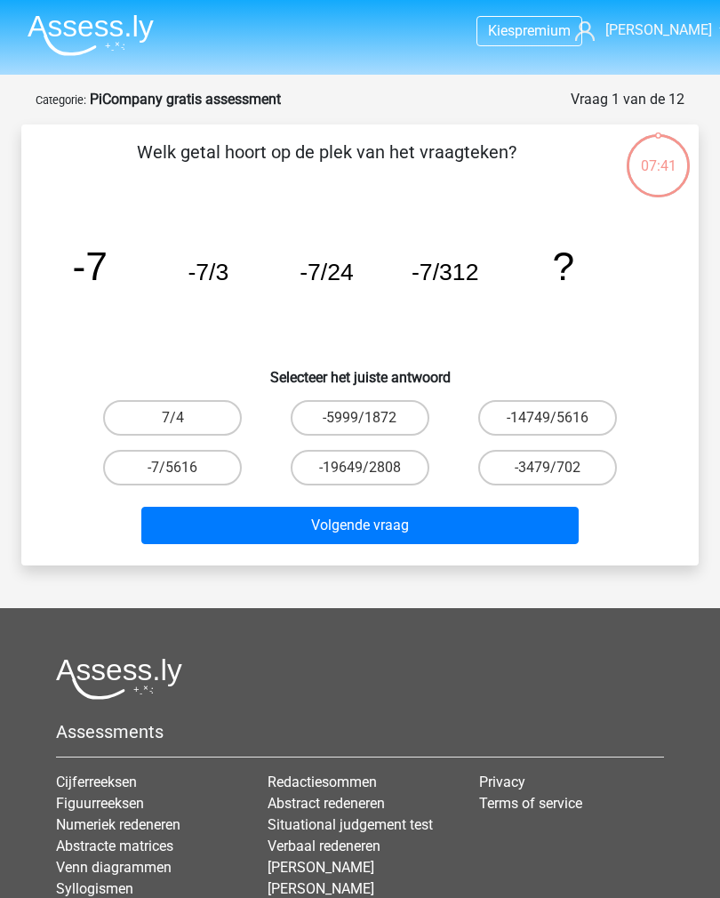
click at [131, 465] on label "-7/5616" at bounding box center [172, 468] width 139 height 36
click at [173, 468] on input "-7/5616" at bounding box center [179, 474] width 12 height 12
radio input "true"
click at [216, 540] on button "Volgende vraag" at bounding box center [360, 525] width 438 height 37
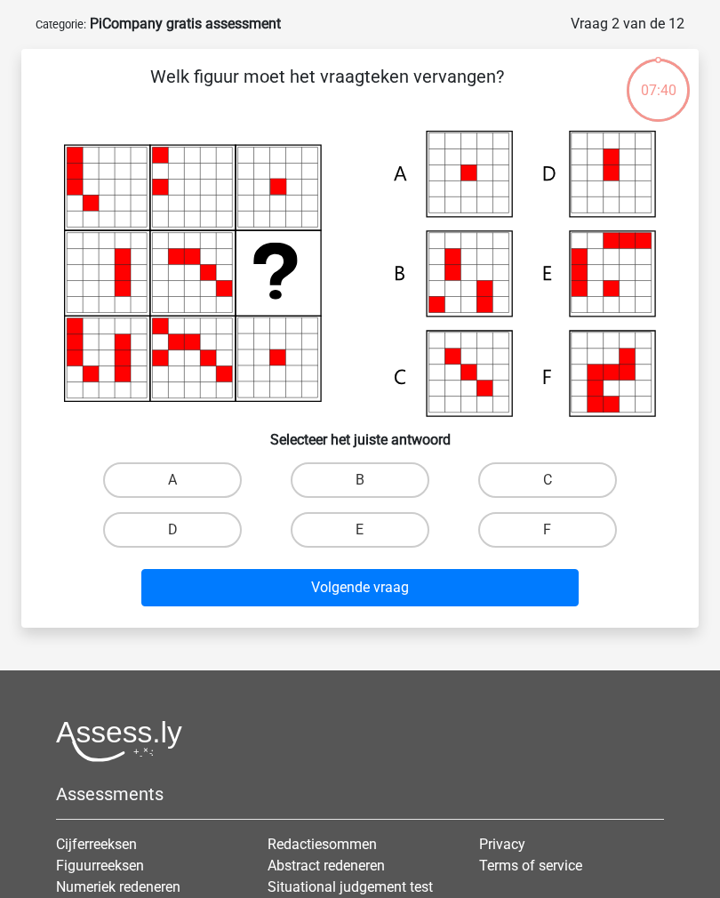
scroll to position [89, 0]
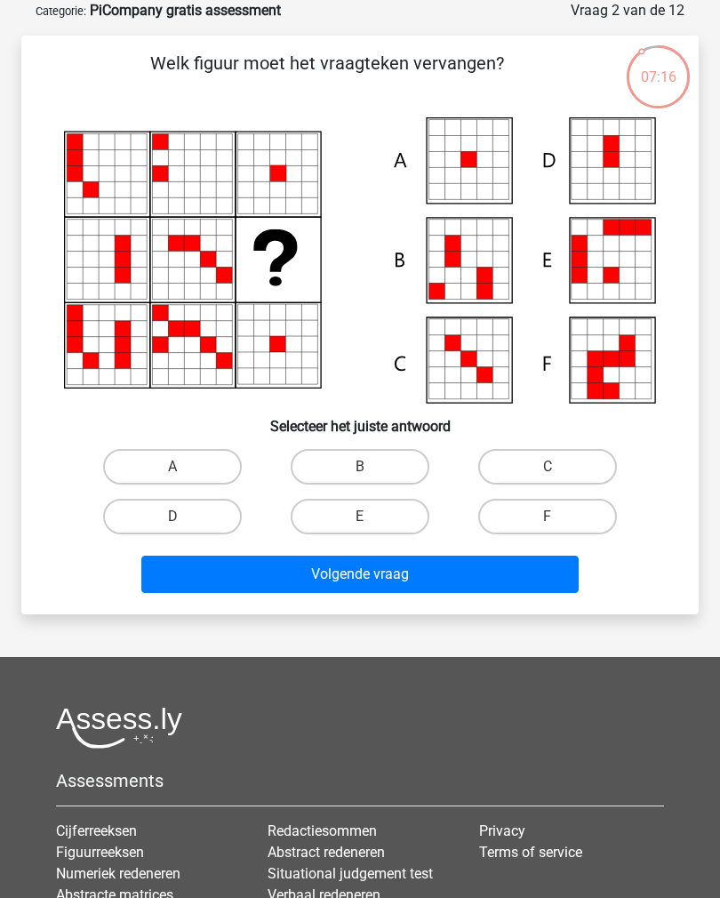
click at [164, 459] on label "A" at bounding box center [172, 467] width 139 height 36
click at [173, 467] on input "A" at bounding box center [179, 473] width 12 height 12
radio input "true"
click at [244, 586] on button "Volgende vraag" at bounding box center [360, 574] width 438 height 37
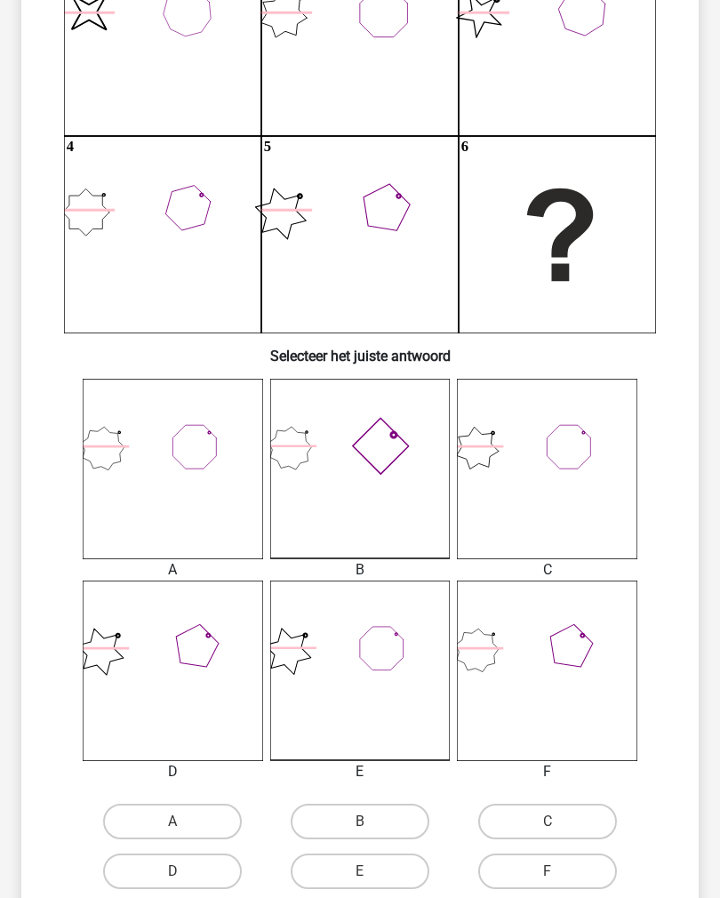
scroll to position [362, 0]
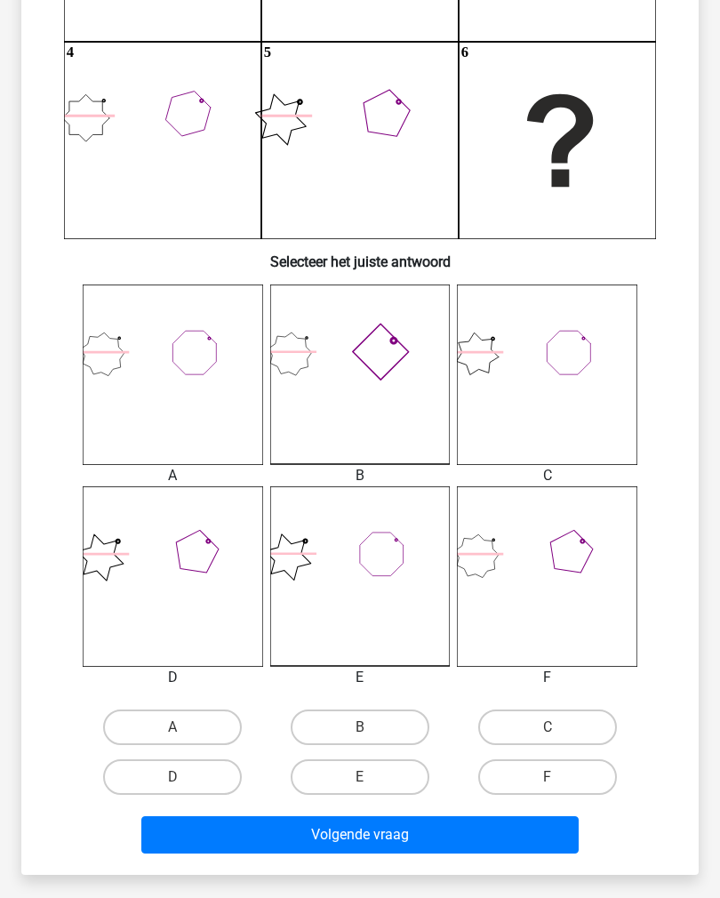
click at [530, 775] on label "F" at bounding box center [547, 777] width 139 height 36
click at [548, 777] on input "F" at bounding box center [554, 783] width 12 height 12
radio input "true"
click at [352, 844] on button "Volgende vraag" at bounding box center [360, 834] width 438 height 37
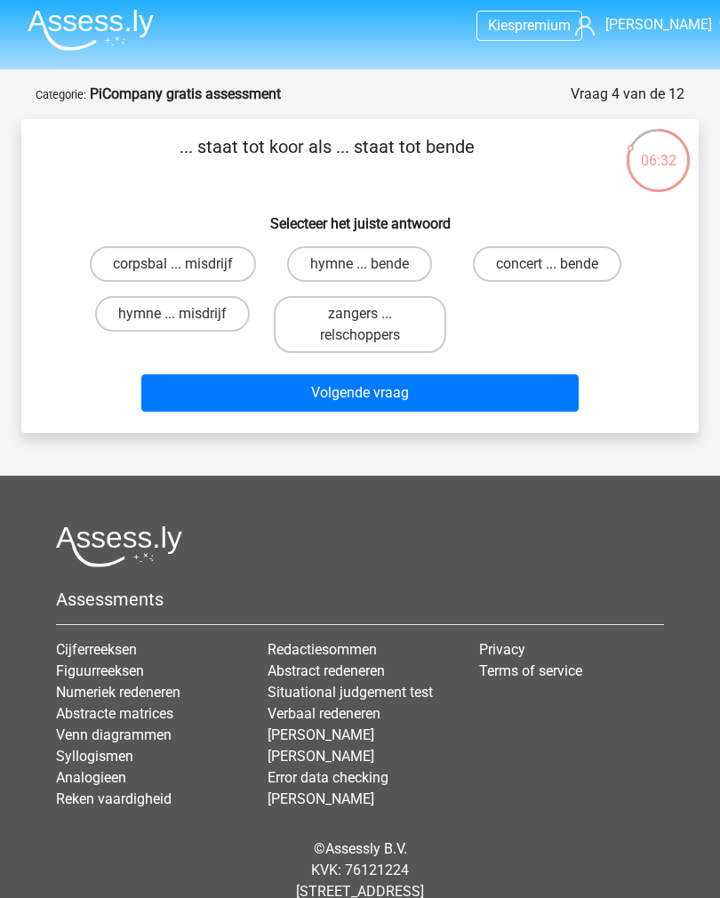
scroll to position [0, 0]
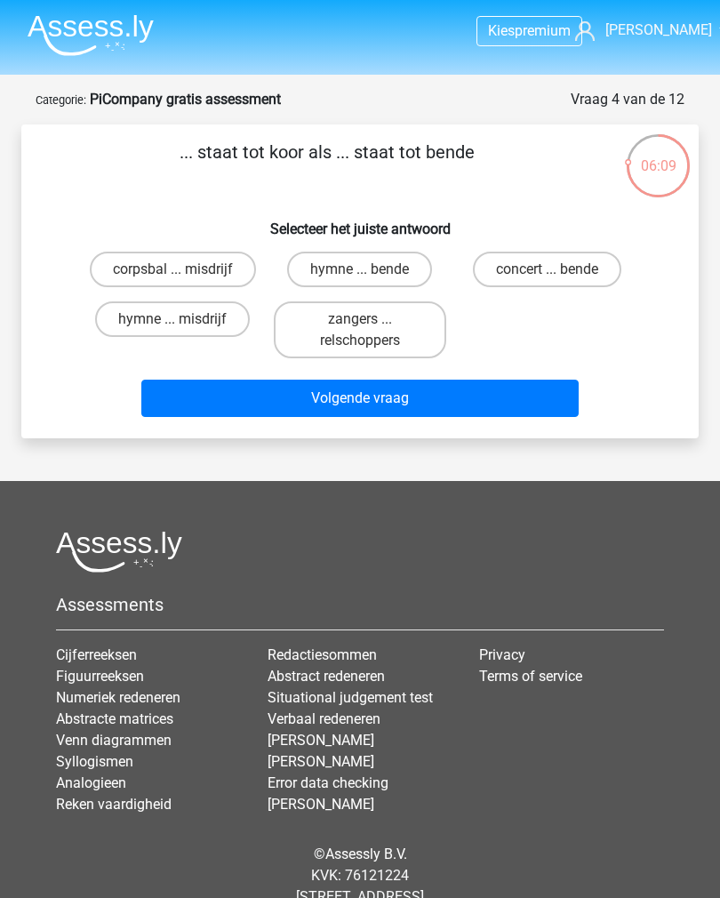
click at [309, 331] on label "zangers ... relschoppers" at bounding box center [360, 329] width 173 height 57
click at [360, 331] on input "zangers ... relschoppers" at bounding box center [366, 325] width 12 height 12
radio input "true"
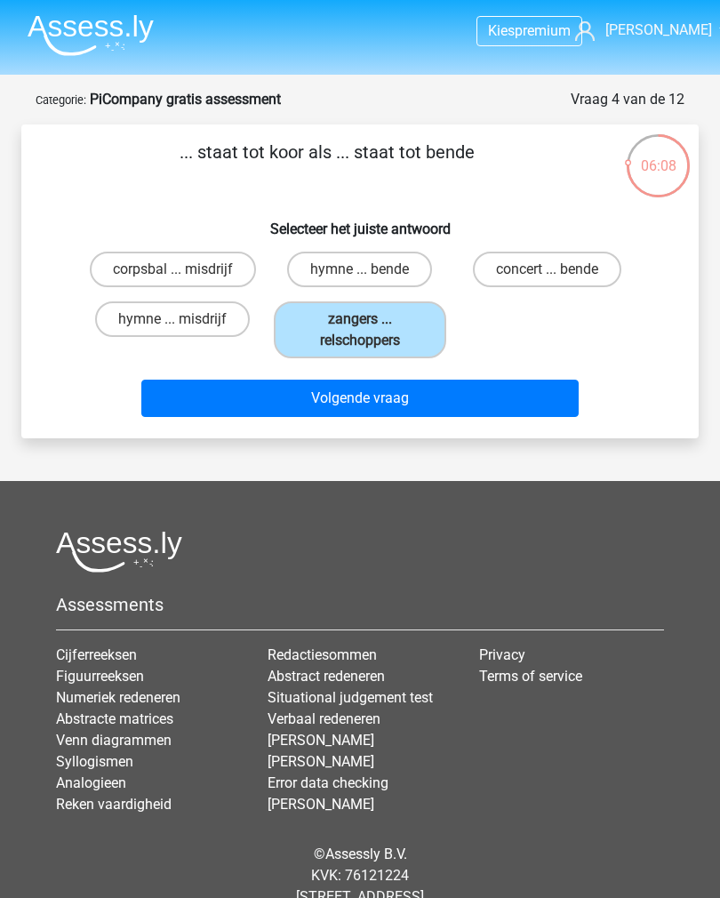
click at [256, 414] on button "Volgende vraag" at bounding box center [360, 398] width 438 height 37
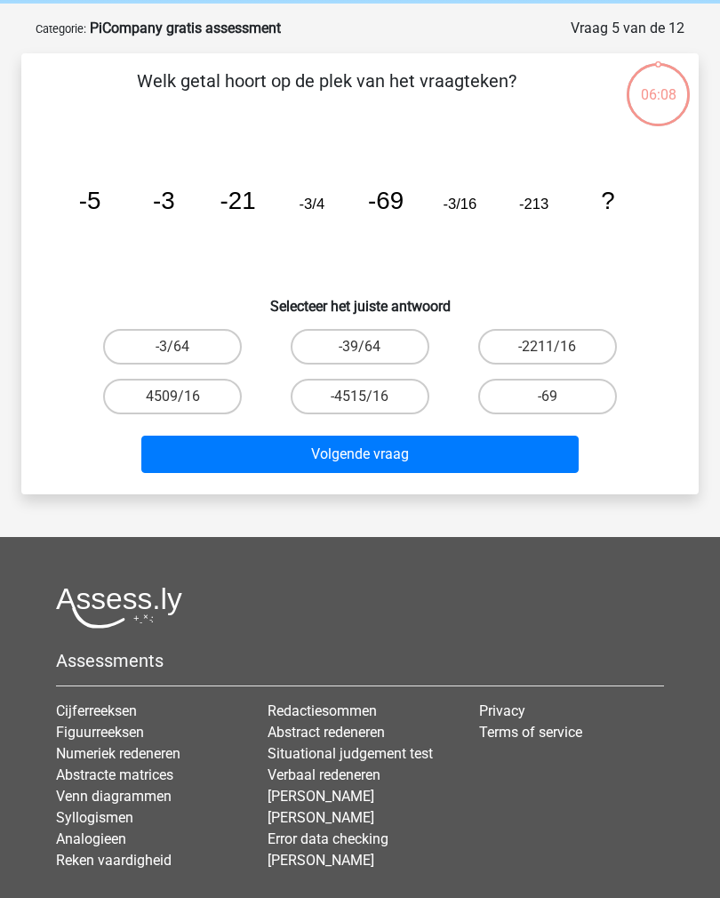
scroll to position [89, 0]
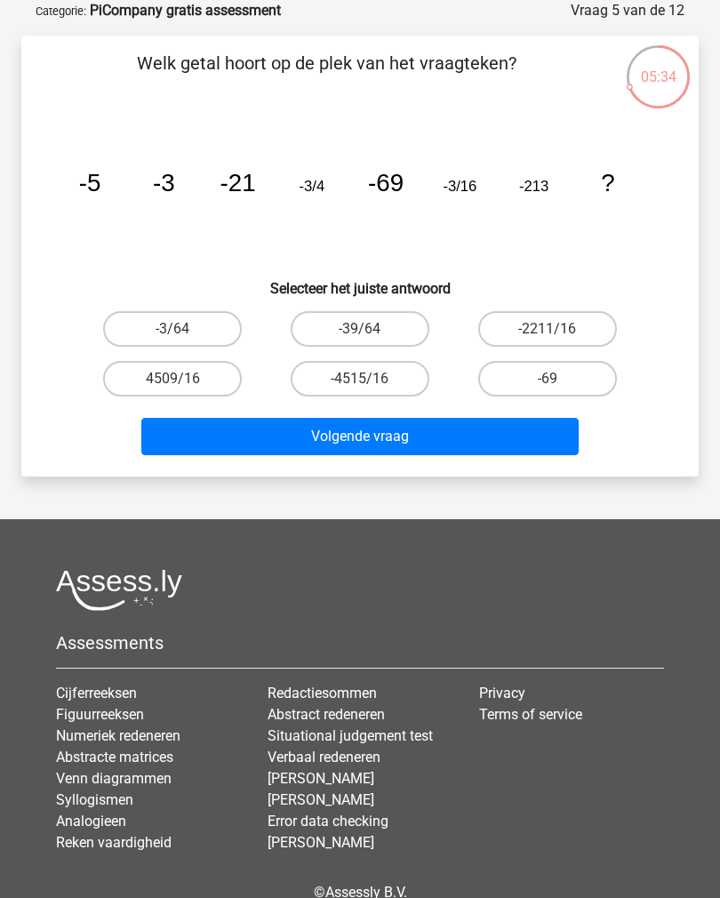
click at [136, 316] on label "-3/64" at bounding box center [172, 329] width 139 height 36
click at [173, 329] on input "-3/64" at bounding box center [179, 335] width 12 height 12
radio input "true"
click at [244, 438] on button "Volgende vraag" at bounding box center [360, 436] width 438 height 37
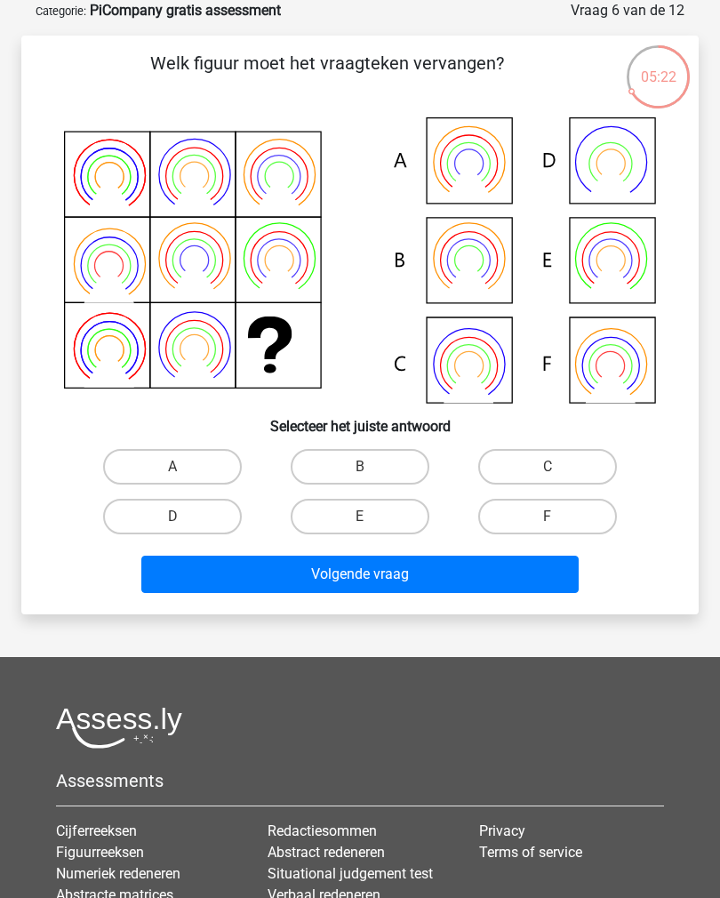
click at [149, 465] on label "A" at bounding box center [172, 467] width 139 height 36
click at [173, 467] on input "A" at bounding box center [179, 473] width 12 height 12
radio input "true"
click at [242, 579] on button "Volgende vraag" at bounding box center [360, 574] width 438 height 37
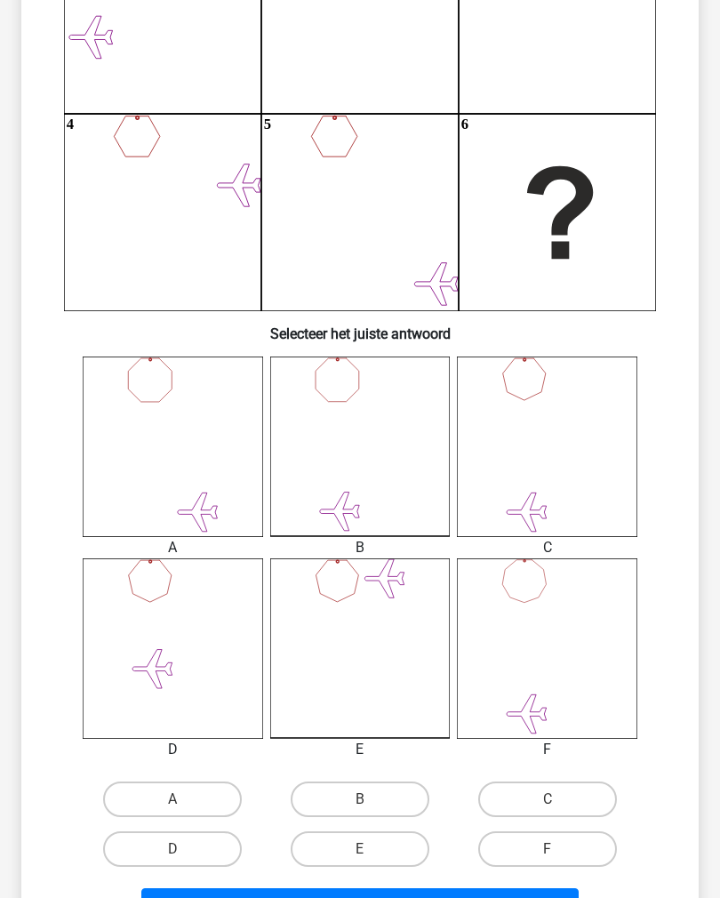
scroll to position [291, 0]
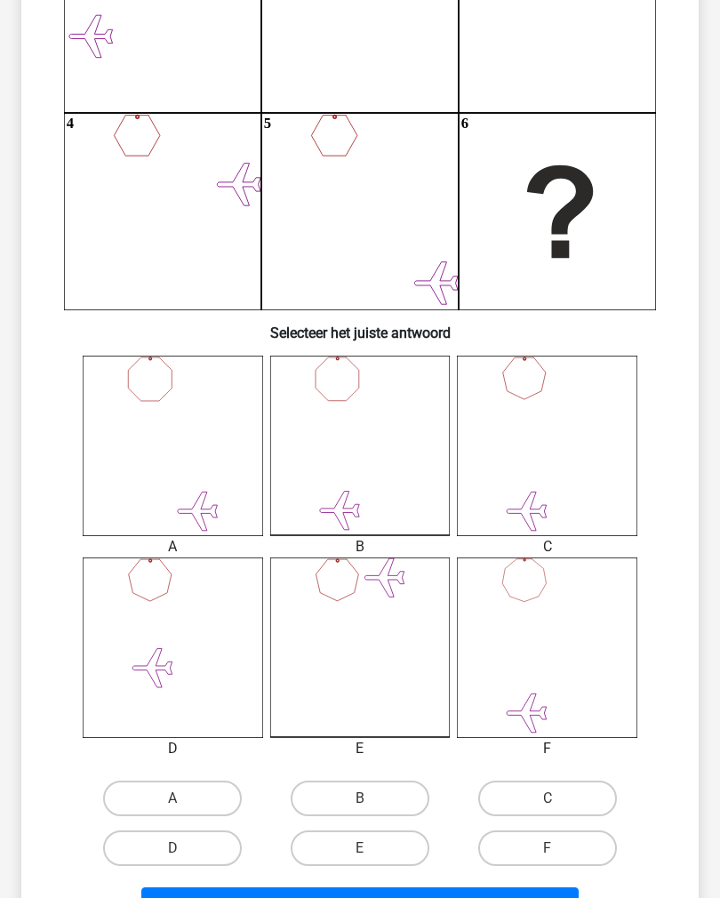
click at [152, 857] on label "D" at bounding box center [172, 849] width 139 height 36
click at [173, 857] on input "D" at bounding box center [179, 854] width 12 height 12
radio input "true"
click at [214, 897] on button "Volgende vraag" at bounding box center [360, 906] width 438 height 37
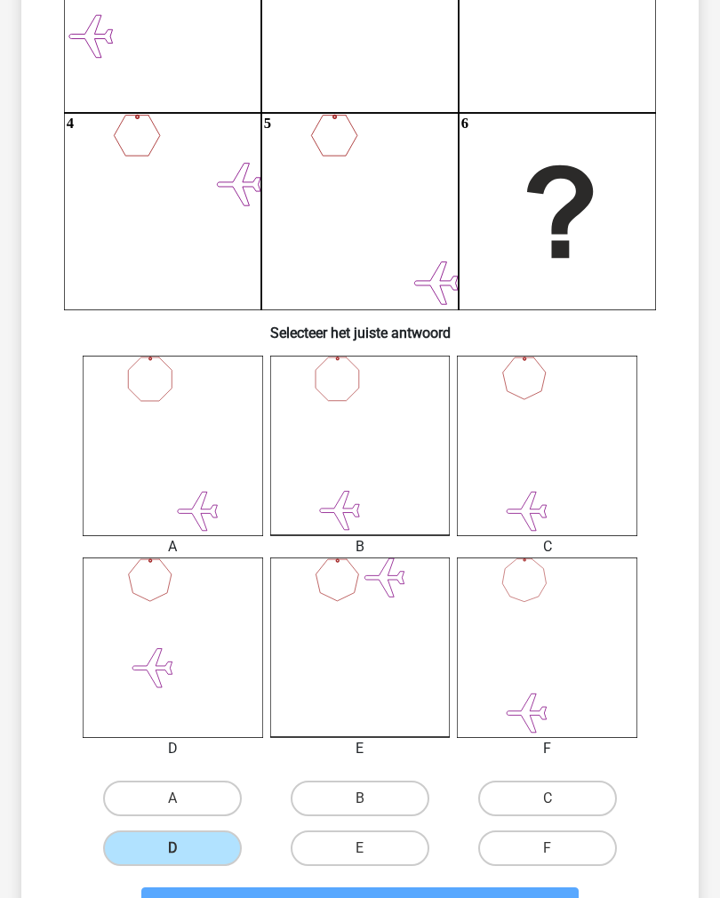
scroll to position [46, 0]
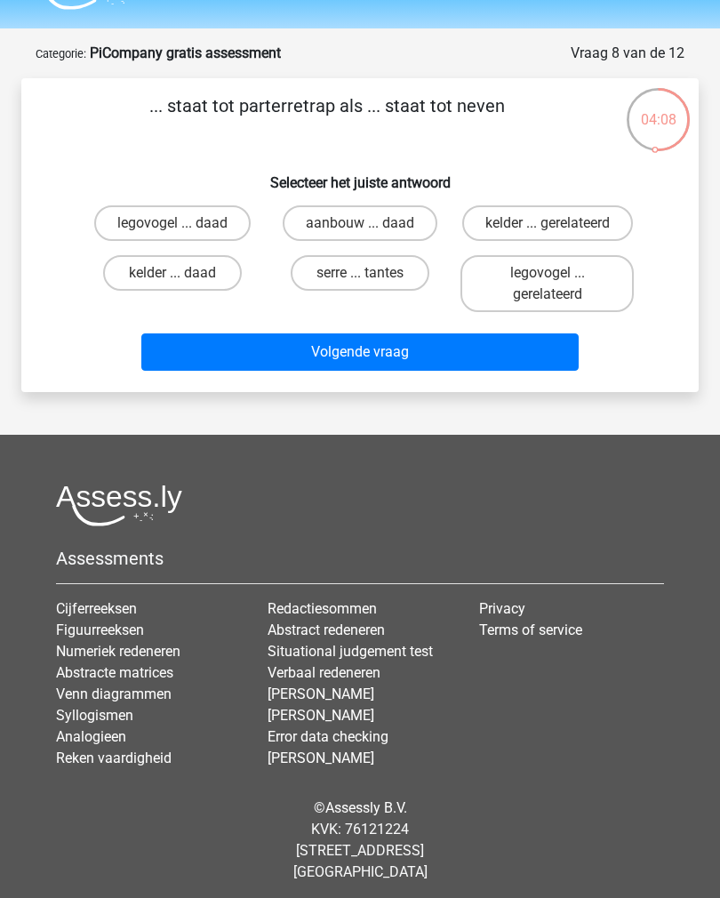
click at [345, 291] on label "serre ... tantes" at bounding box center [360, 273] width 139 height 36
click at [360, 285] on input "serre ... tantes" at bounding box center [366, 279] width 12 height 12
radio input "true"
click at [301, 368] on button "Volgende vraag" at bounding box center [360, 351] width 438 height 37
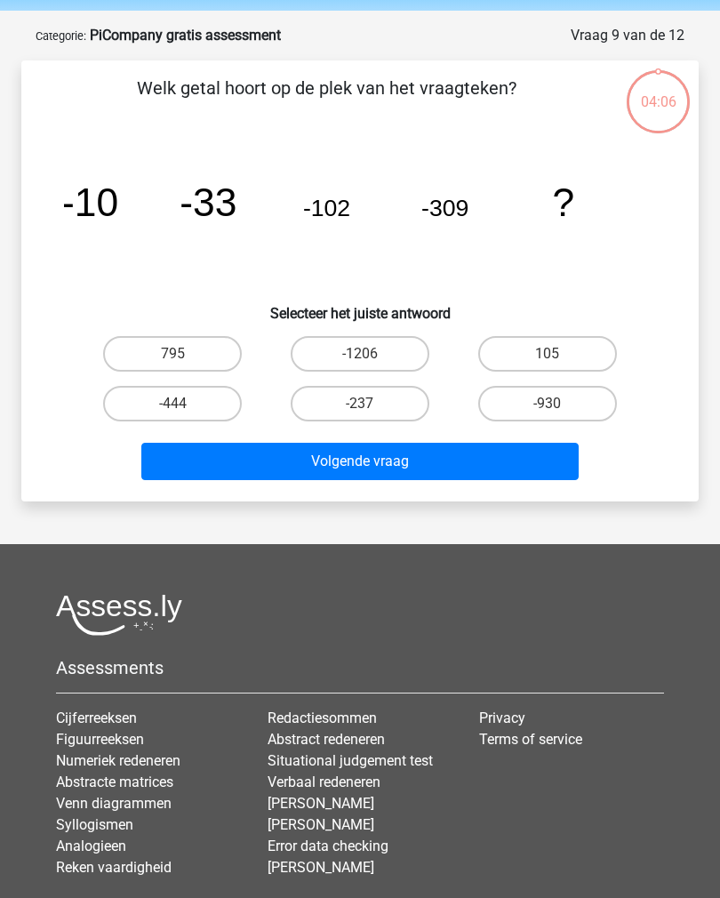
scroll to position [89, 0]
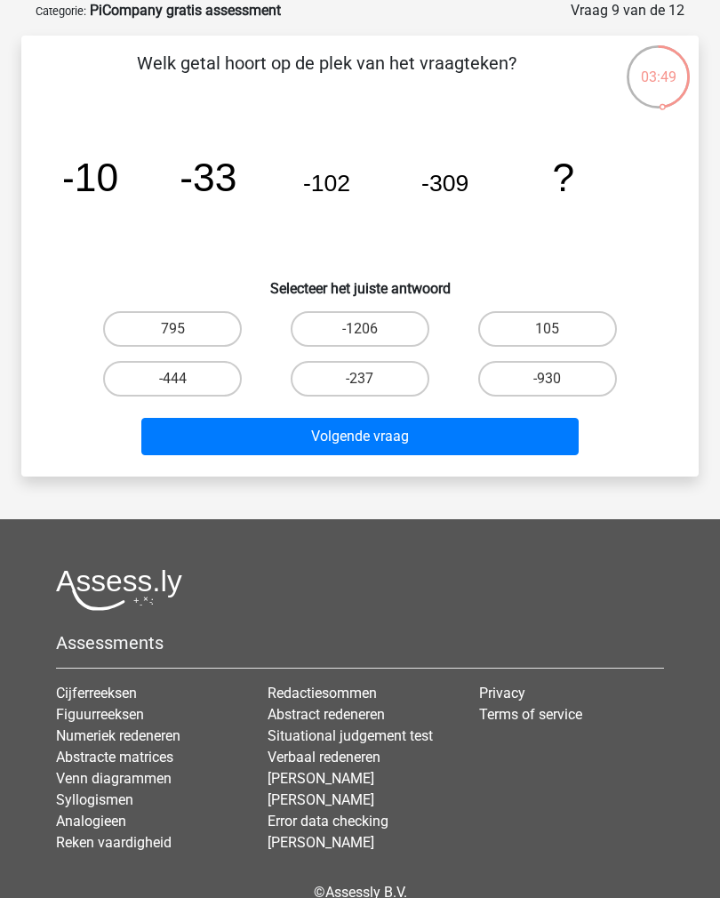
click at [530, 378] on label "-930" at bounding box center [547, 379] width 139 height 36
click at [548, 379] on input "-930" at bounding box center [554, 385] width 12 height 12
radio input "true"
click at [345, 454] on button "Volgende vraag" at bounding box center [360, 436] width 438 height 37
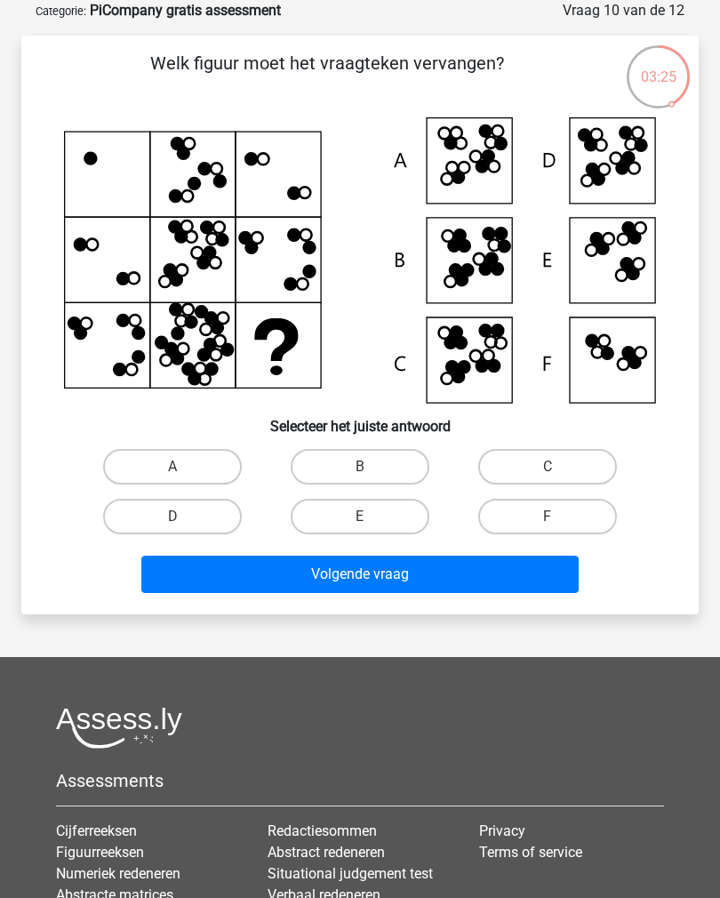
click at [342, 466] on label "B" at bounding box center [360, 467] width 139 height 36
click at [360, 467] on input "B" at bounding box center [366, 473] width 12 height 12
radio input "true"
click at [329, 583] on button "Volgende vraag" at bounding box center [360, 574] width 438 height 37
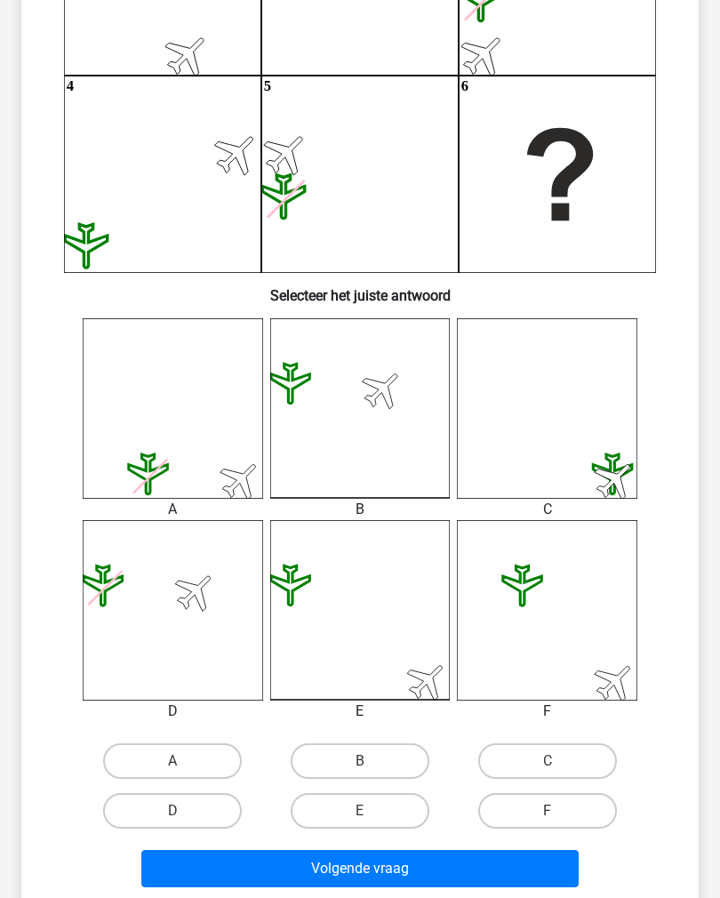
scroll to position [332, 0]
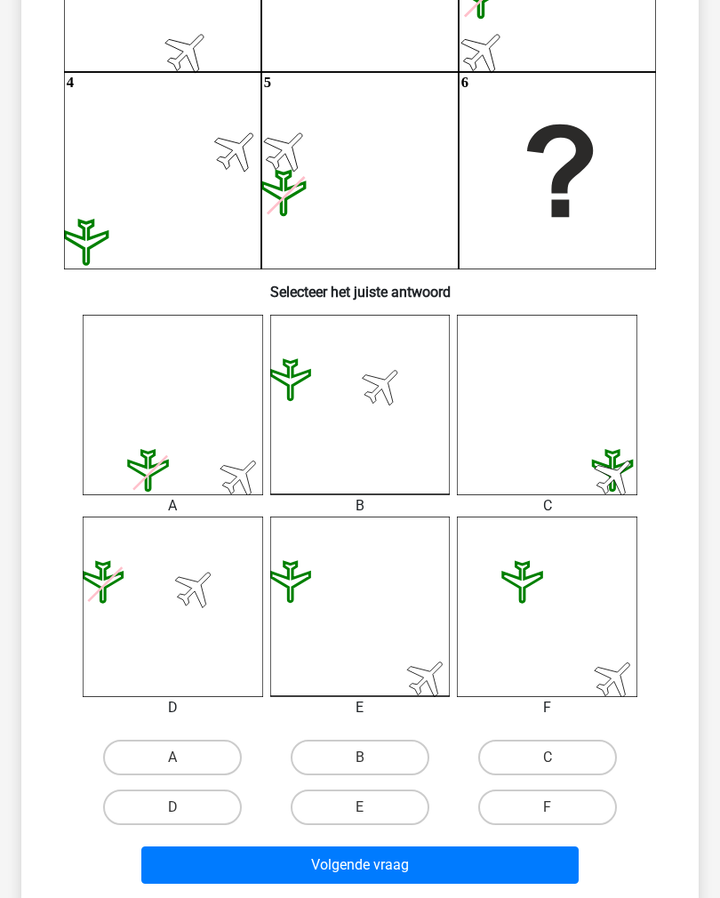
click at [530, 808] on label "F" at bounding box center [547, 808] width 139 height 36
click at [548, 808] on input "F" at bounding box center [554, 814] width 12 height 12
radio input "true"
click at [362, 861] on button "Volgende vraag" at bounding box center [360, 865] width 438 height 37
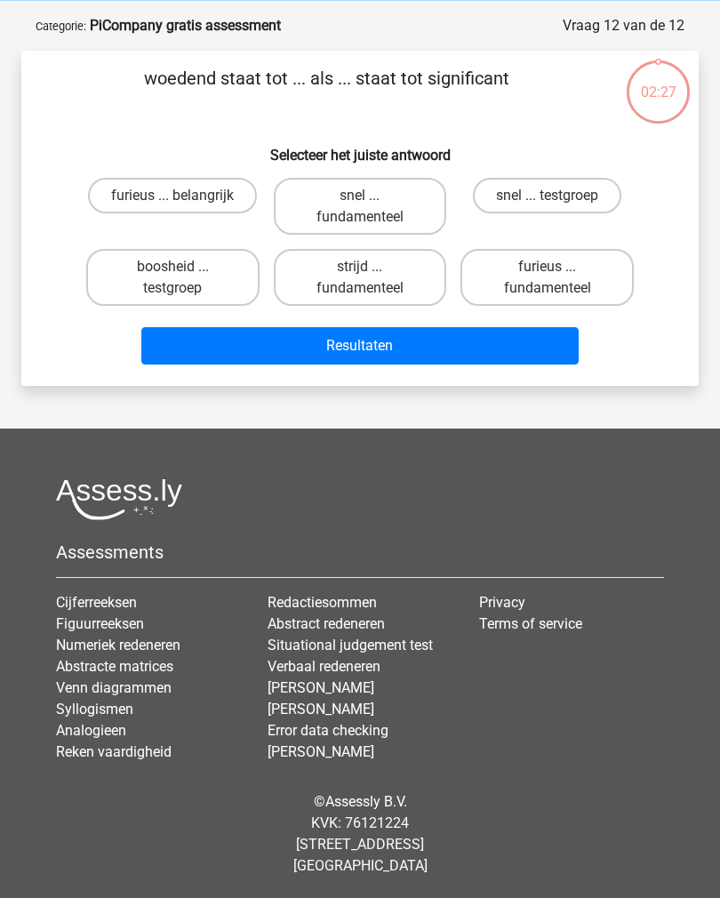
scroll to position [46, 0]
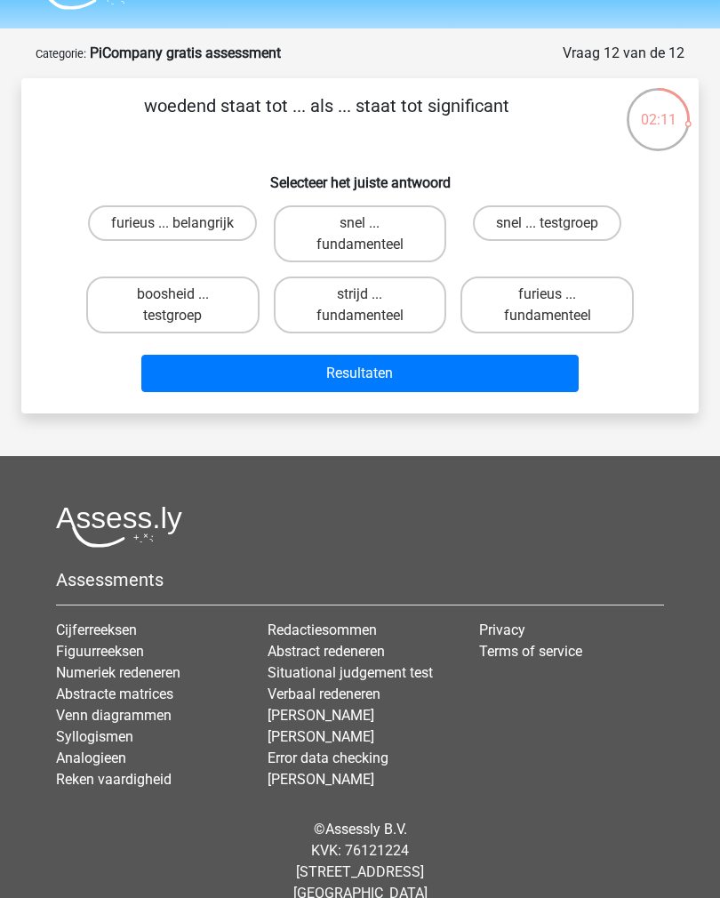
click at [522, 302] on label "furieus ... fundamenteel" at bounding box center [547, 305] width 173 height 57
click at [548, 302] on input "furieus ... fundamenteel" at bounding box center [554, 300] width 12 height 12
radio input "true"
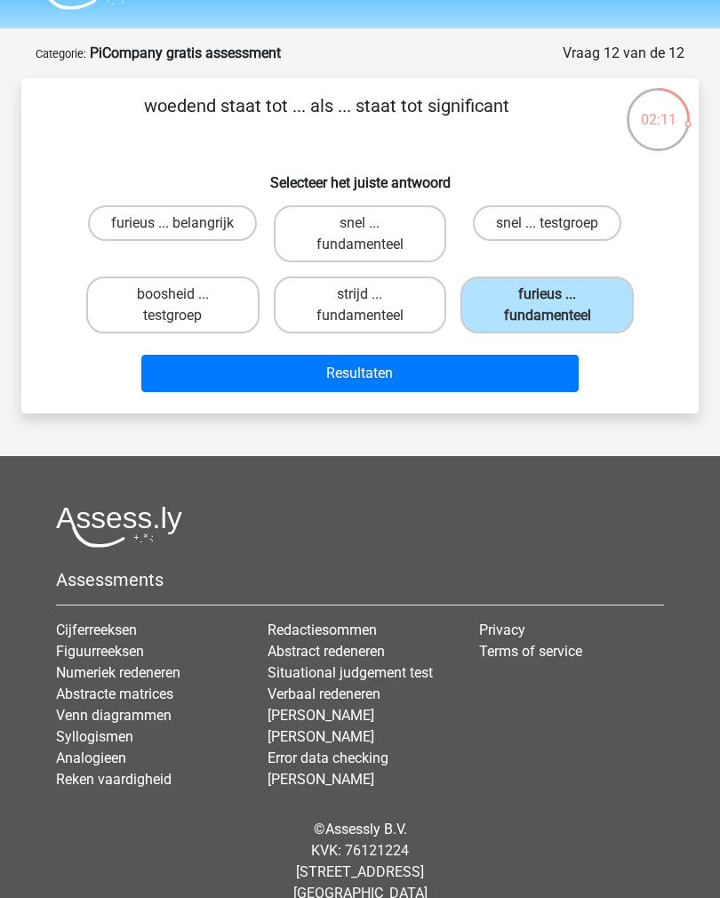
click at [394, 381] on button "Resultaten" at bounding box center [360, 373] width 438 height 37
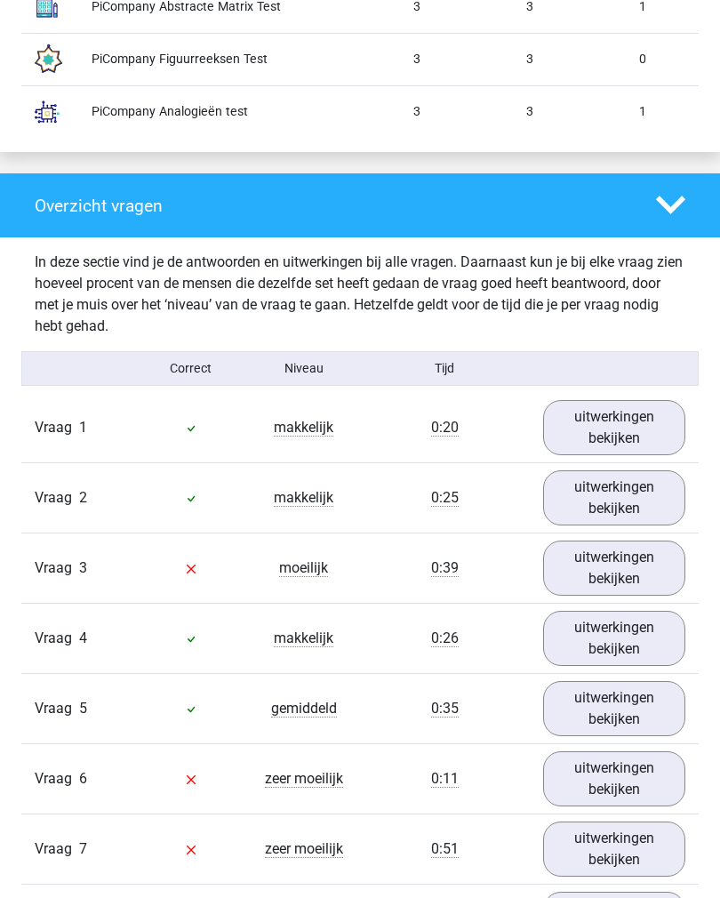
scroll to position [1713, 0]
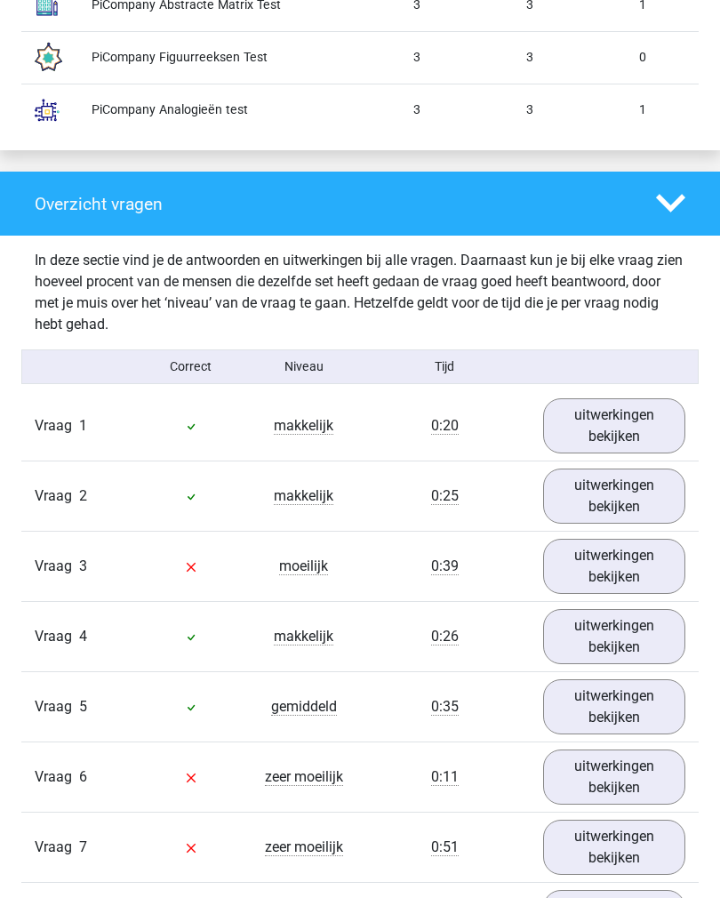
click at [573, 560] on link "uitwerkingen bekijken" at bounding box center [614, 566] width 143 height 55
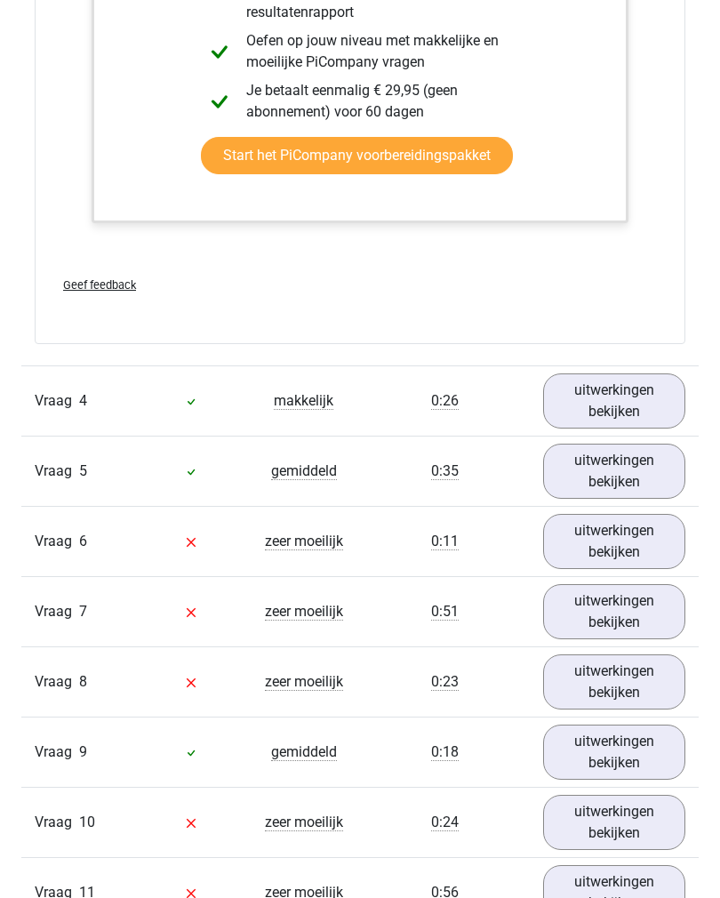
scroll to position [3580, 0]
click at [600, 544] on link "uitwerkingen bekijken" at bounding box center [614, 541] width 143 height 55
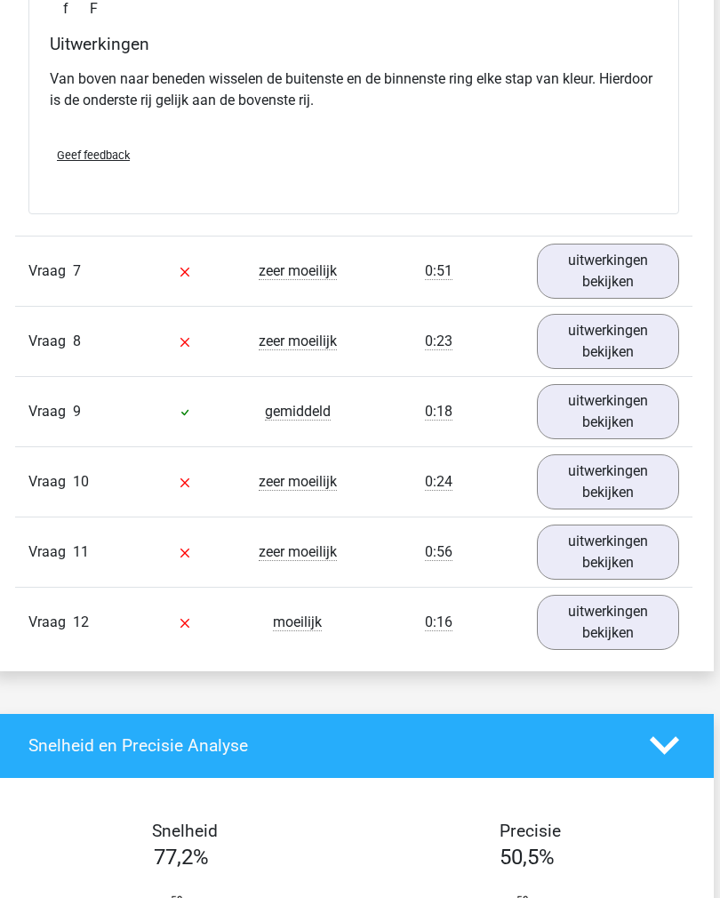
scroll to position [4629, 6]
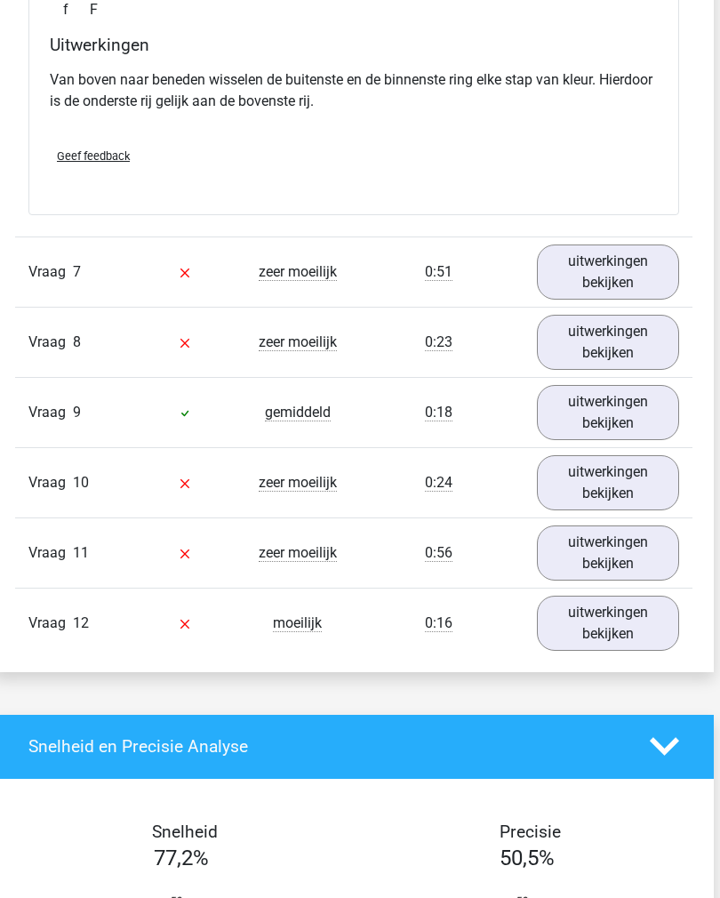
click at [575, 543] on link "uitwerkingen bekijken" at bounding box center [608, 553] width 143 height 55
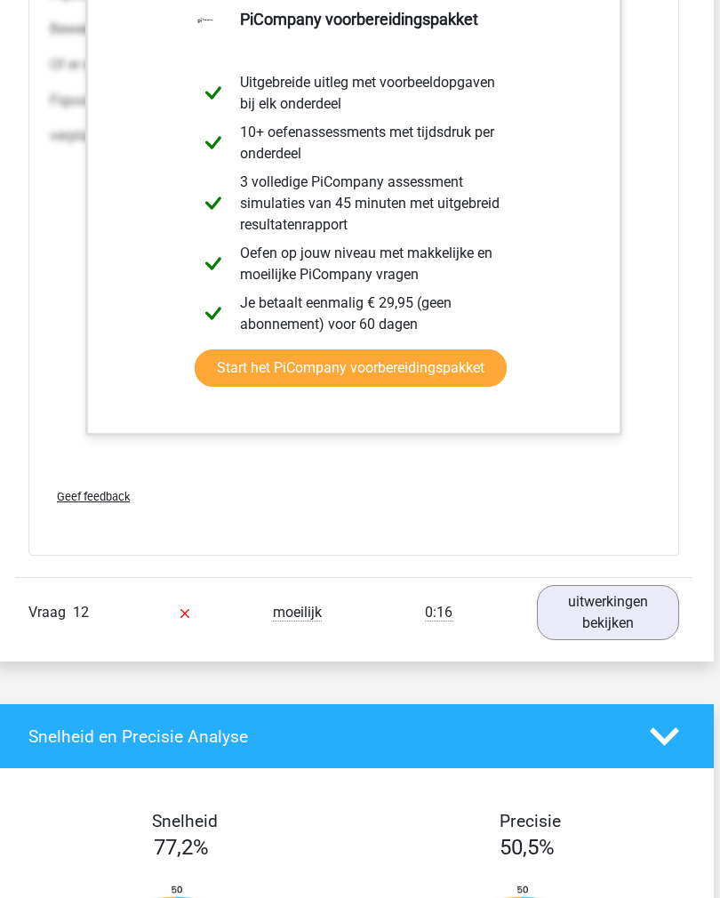
scroll to position [6276, 6]
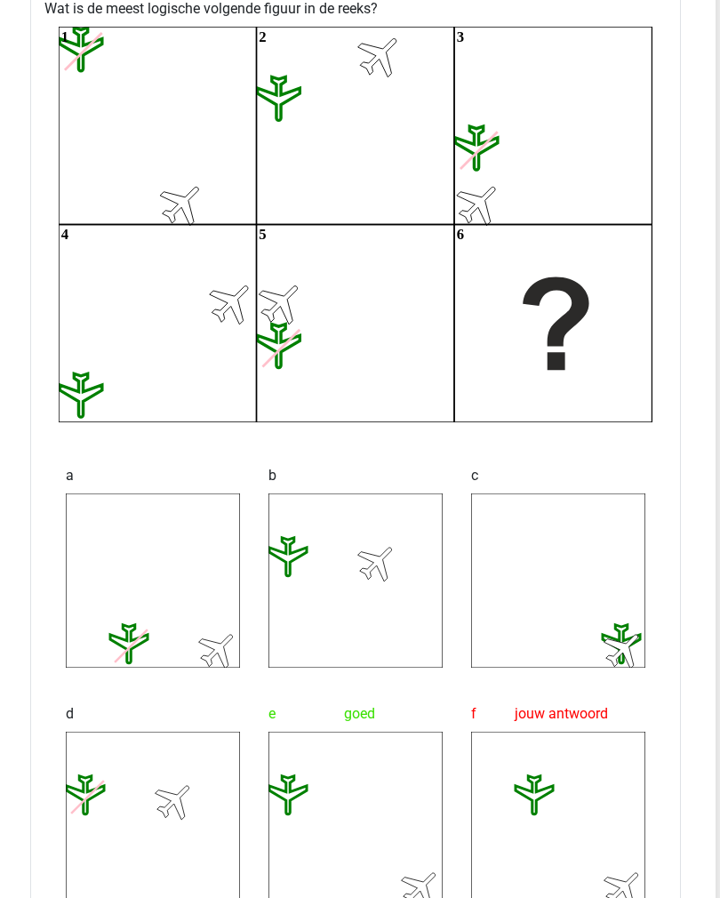
scroll to position [5247, 4]
